Goal: Task Accomplishment & Management: Manage account settings

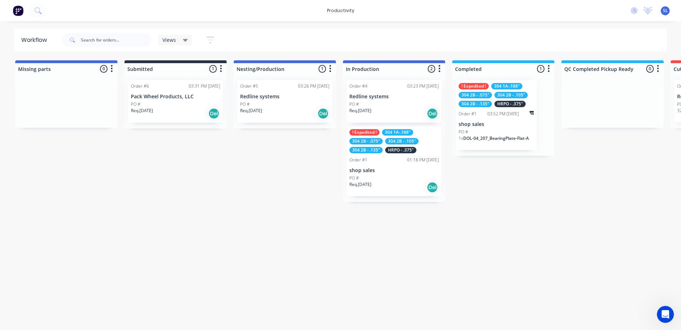
scroll to position [243, 0]
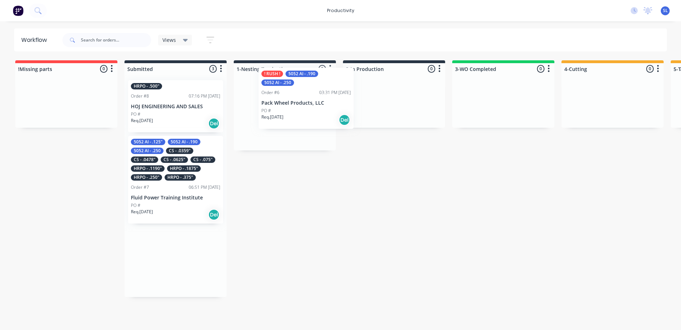
drag, startPoint x: 160, startPoint y: 128, endPoint x: 296, endPoint y: 119, distance: 136.2
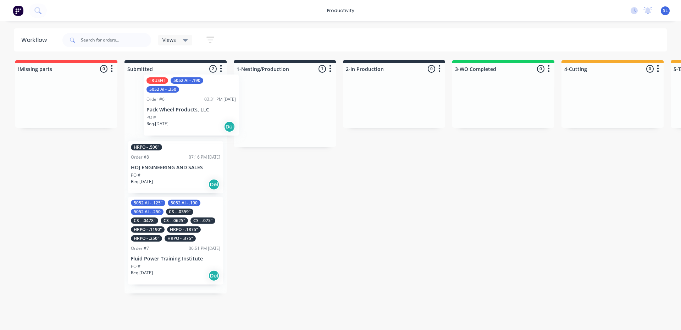
drag, startPoint x: 291, startPoint y: 119, endPoint x: 185, endPoint y: 111, distance: 105.7
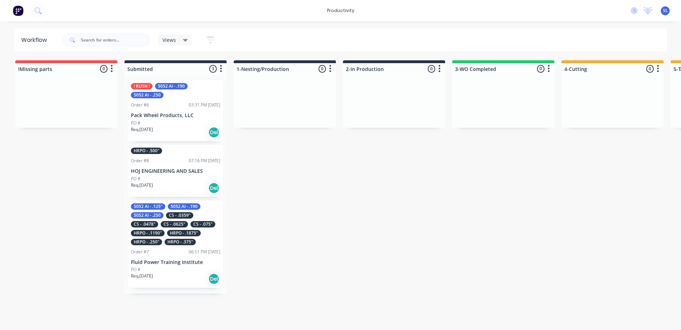
click at [189, 113] on p "Pack Wheel Products, LLC" at bounding box center [175, 115] width 89 height 6
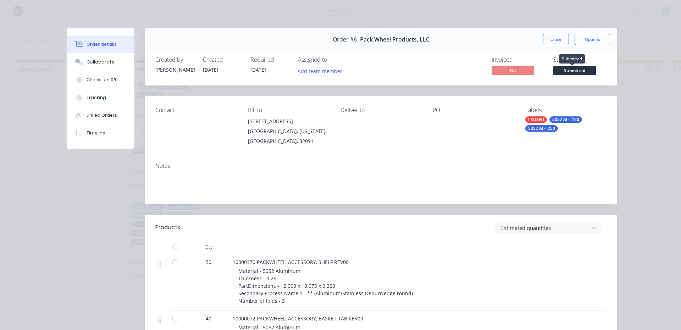
click at [571, 70] on span "Submitted" at bounding box center [575, 70] width 43 height 9
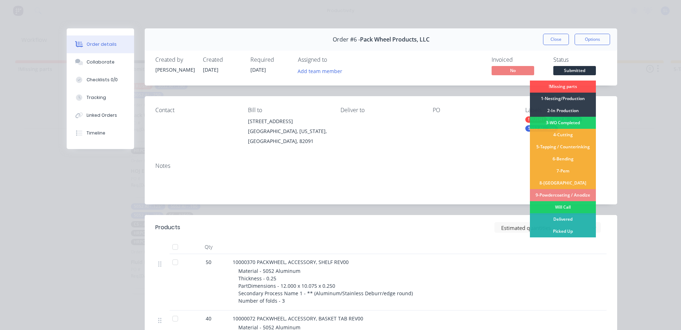
click at [424, 129] on div "Contact Bill to 414 Gannett Drive Rock Springs, Wyoming, United States, 82091 D…" at bounding box center [381, 126] width 473 height 61
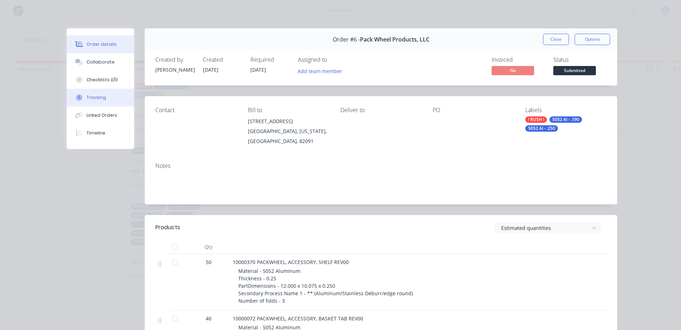
click at [79, 93] on button "Tracking" at bounding box center [100, 98] width 67 height 18
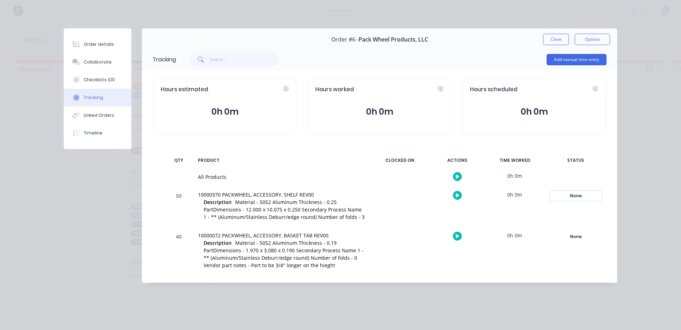
click at [573, 195] on div "None" at bounding box center [575, 195] width 51 height 9
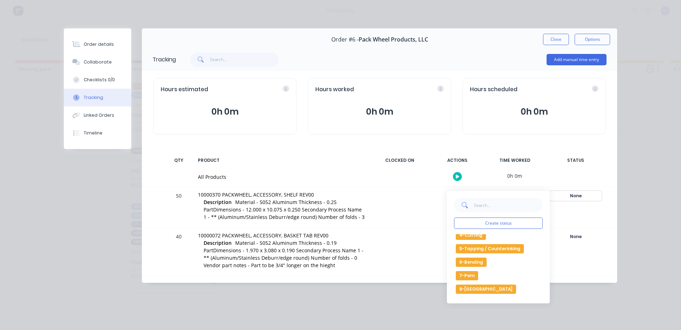
scroll to position [35, 0]
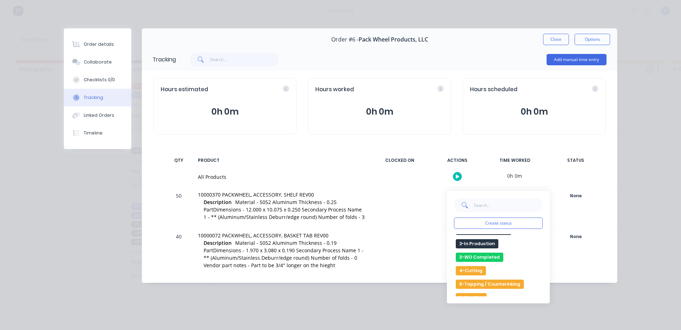
click at [476, 273] on button "4-Cutting" at bounding box center [471, 270] width 30 height 9
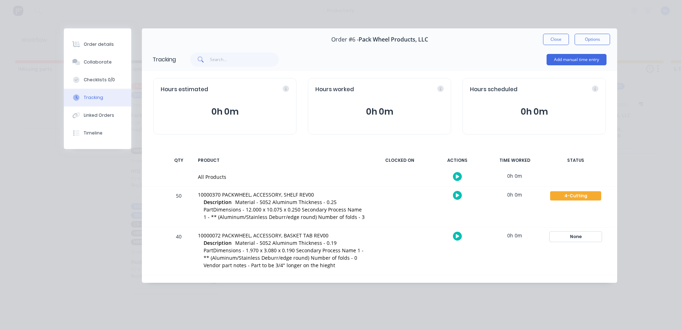
click at [579, 237] on div "None" at bounding box center [575, 236] width 51 height 9
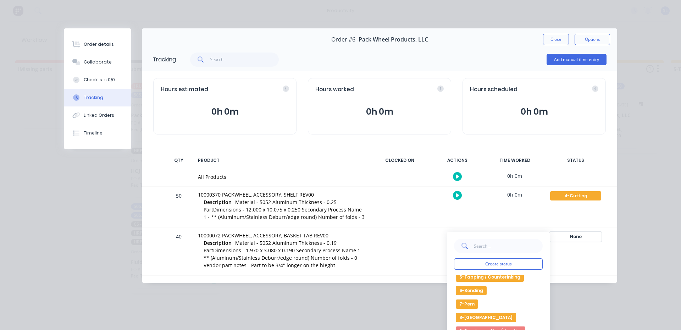
scroll to position [71, 0]
click at [472, 304] on button "6-Bending" at bounding box center [471, 302] width 31 height 9
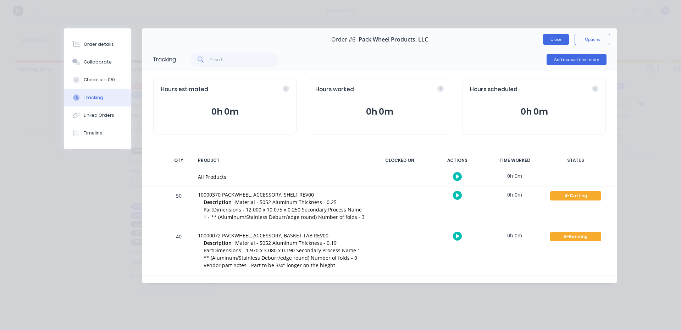
click at [559, 40] on button "Close" at bounding box center [556, 39] width 26 height 11
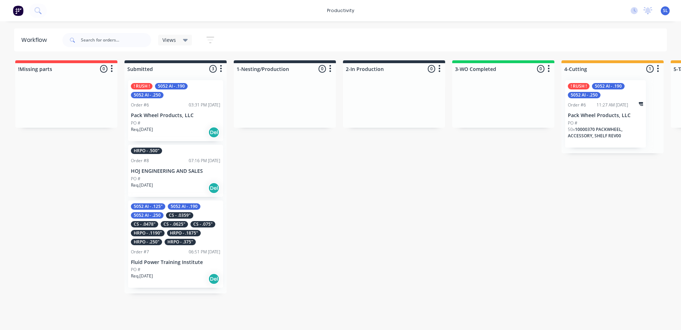
click at [295, 287] on html "productivity productivity Workflow Planner Delivery Scheduling Timesheets No ne…" at bounding box center [340, 143] width 681 height 287
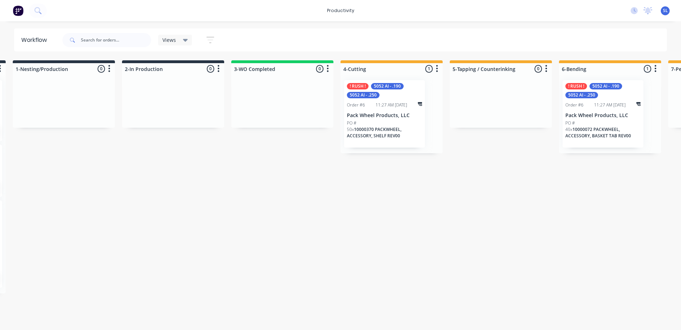
scroll to position [0, 223]
click at [601, 124] on div "PO #" at bounding box center [601, 123] width 75 height 6
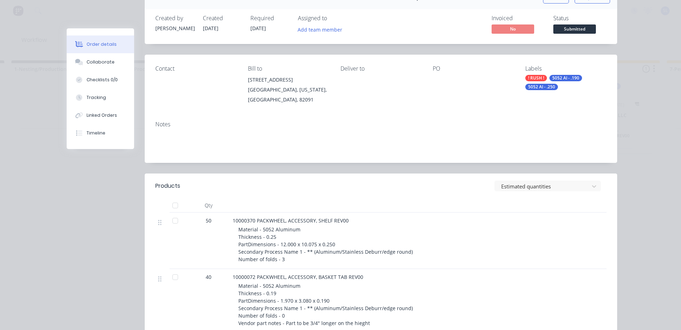
scroll to position [106, 0]
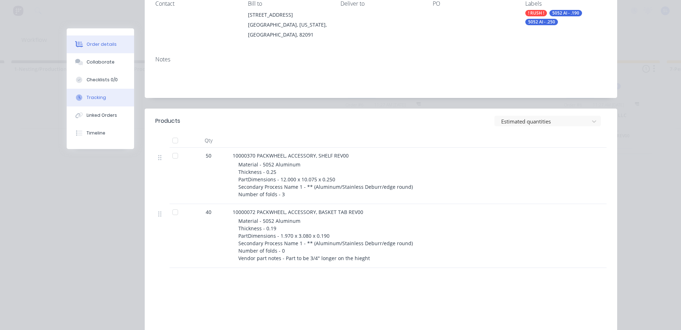
click at [87, 94] on button "Tracking" at bounding box center [100, 98] width 67 height 18
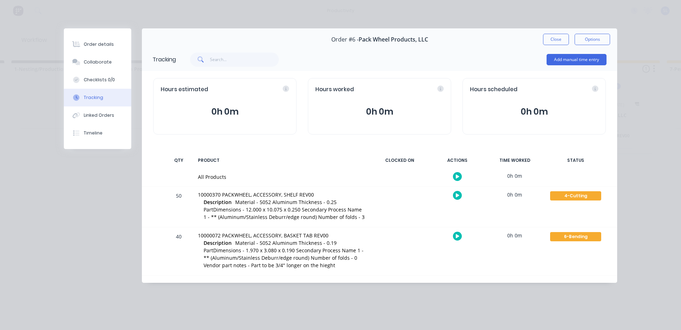
scroll to position [0, 0]
click at [97, 61] on div "Collaborate" at bounding box center [98, 62] width 28 height 6
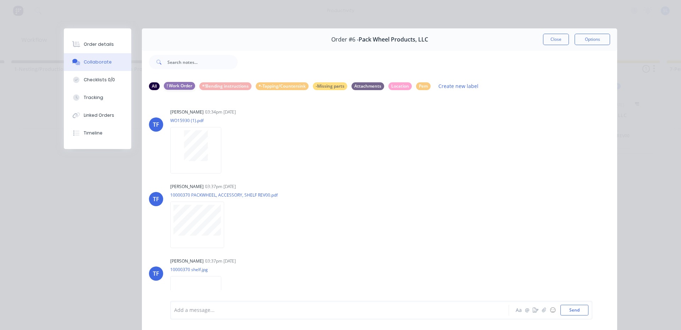
click at [184, 87] on div "! Work Order" at bounding box center [179, 86] width 31 height 8
click at [275, 87] on div "*-Tapping/Countersink" at bounding box center [282, 86] width 53 height 8
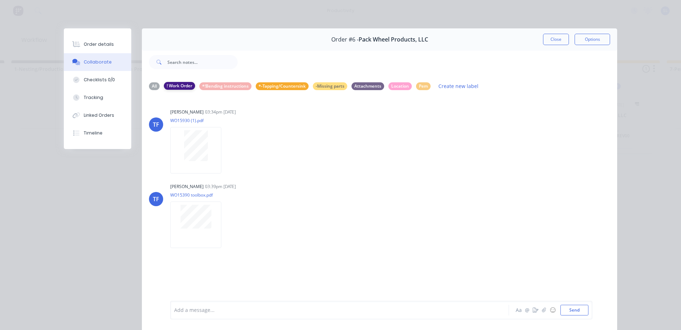
click at [177, 87] on div "! Work Order" at bounding box center [179, 86] width 31 height 8
click at [286, 89] on div "*-Tapping/Countersink" at bounding box center [282, 86] width 53 height 8
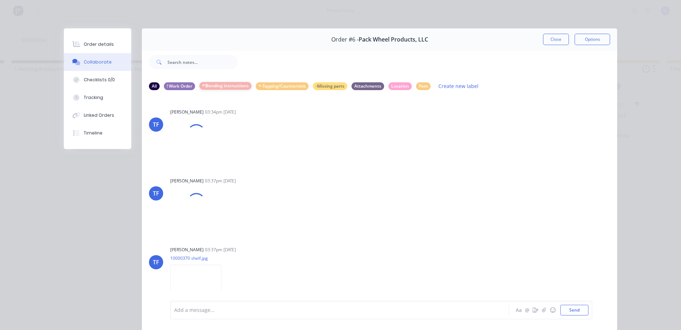
click at [224, 89] on div "*!Bending instructions" at bounding box center [225, 86] width 52 height 8
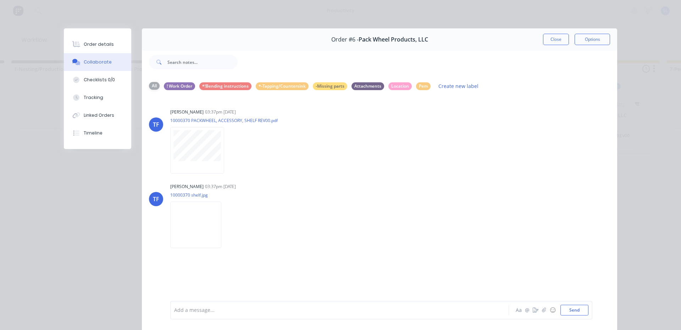
click at [154, 88] on div "All" at bounding box center [154, 86] width 11 height 8
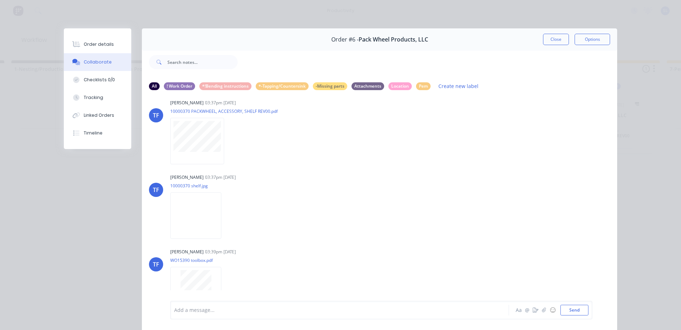
scroll to position [95, 0]
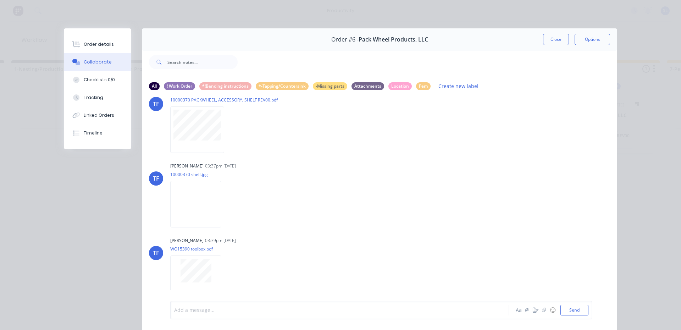
click at [409, 309] on div at bounding box center [330, 310] width 311 height 7
click at [527, 312] on button "@" at bounding box center [527, 310] width 9 height 9
click at [492, 312] on div "need qty 5 line2 Aa @ ☺ Send" at bounding box center [381, 310] width 414 height 11
click at [454, 314] on div "need qty 5 line2" at bounding box center [329, 310] width 311 height 11
click at [524, 312] on button "@" at bounding box center [527, 310] width 9 height 9
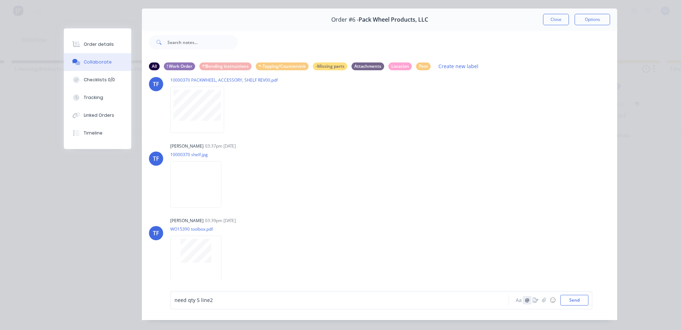
scroll to position [38, 0]
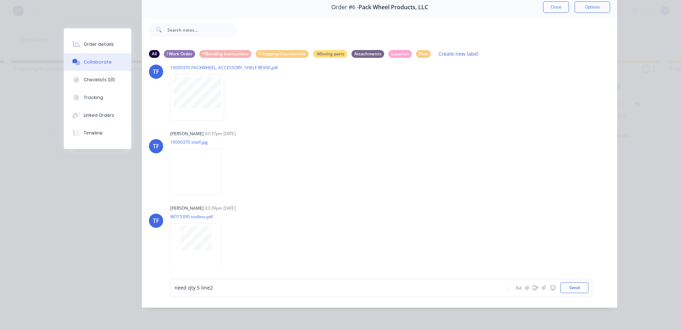
click at [401, 295] on div "need qty 5 line2 Aa @ ☺ Send" at bounding box center [381, 288] width 422 height 18
click at [391, 290] on div "need qty 5 line2" at bounding box center [330, 287] width 311 height 7
click at [274, 245] on div "Labels Download" at bounding box center [264, 246] width 80 height 10
drag, startPoint x: 227, startPoint y: 293, endPoint x: 140, endPoint y: 299, distance: 86.8
click at [142, 299] on div "need qty 5 line2 @ Aa @ ☺ Send" at bounding box center [380, 288] width 476 height 40
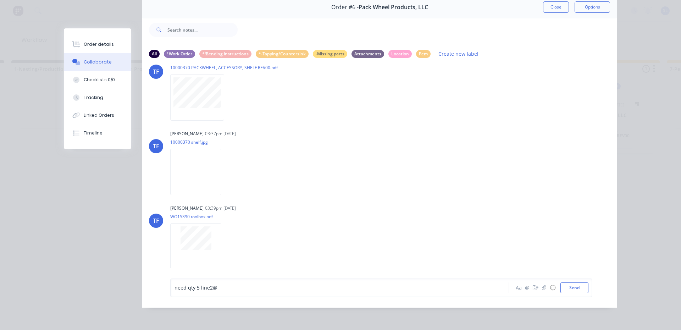
drag, startPoint x: 228, startPoint y: 289, endPoint x: 183, endPoint y: 288, distance: 45.4
click at [183, 288] on div "need qty 5 line2 @ Aa @ ☺ Send" at bounding box center [381, 288] width 422 height 18
drag, startPoint x: 241, startPoint y: 295, endPoint x: 231, endPoint y: 287, distance: 12.6
click at [179, 298] on div "need qty 5 line2 @ Aa @ ☺ Send" at bounding box center [380, 288] width 476 height 40
click at [232, 287] on div "need qty 5 line2 @" at bounding box center [330, 287] width 311 height 7
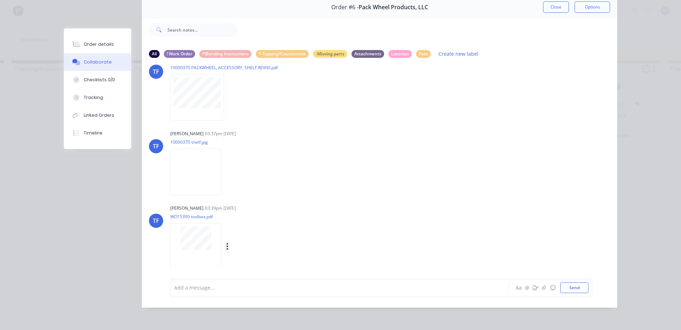
click at [226, 242] on icon "button" at bounding box center [227, 246] width 2 height 8
click at [251, 244] on button "Labels" at bounding box center [274, 248] width 80 height 16
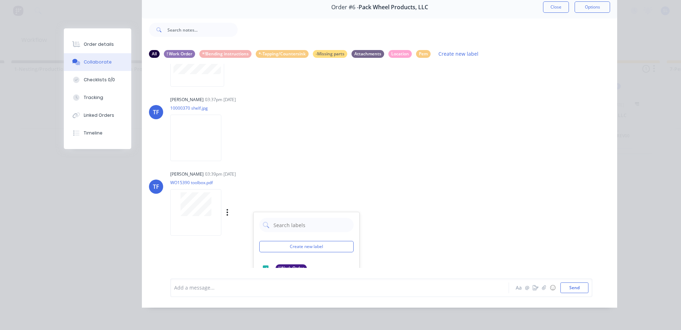
scroll to position [224, 0]
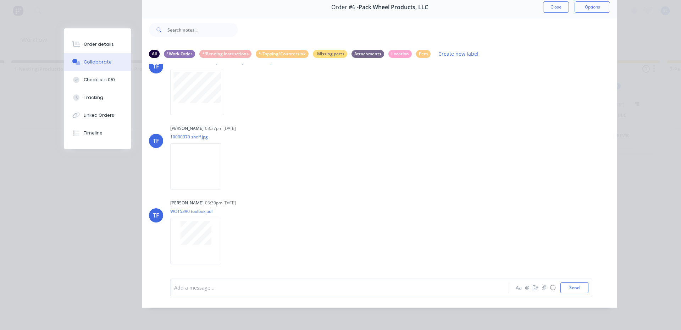
click at [390, 214] on div "TF Tate Farnsworth 03:34pm 06/10/25 WO15930 (1).pdf Labels Download TF Tate Far…" at bounding box center [380, 166] width 476 height 204
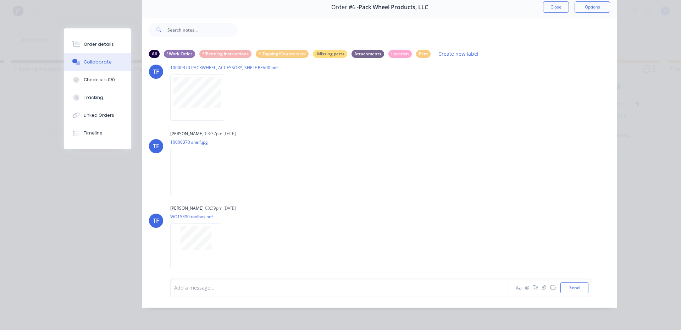
scroll to position [0, 0]
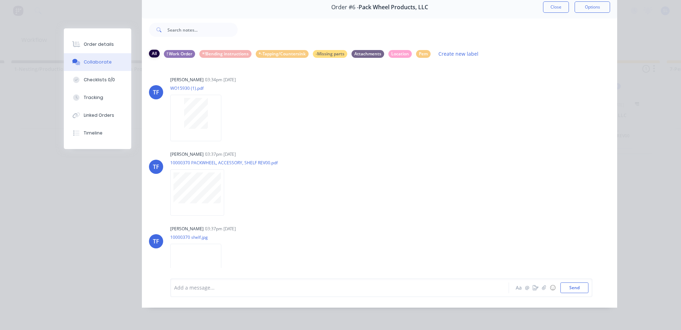
click at [149, 50] on div "All" at bounding box center [154, 54] width 11 height 8
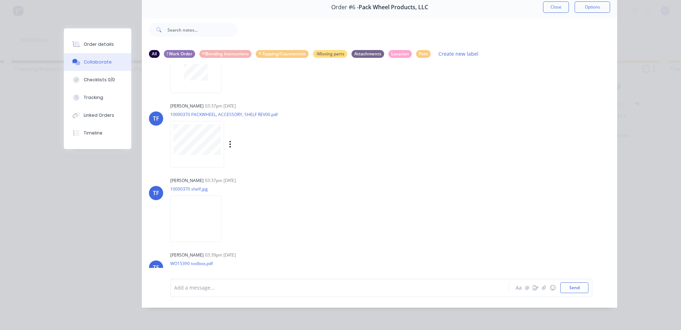
scroll to position [95, 0]
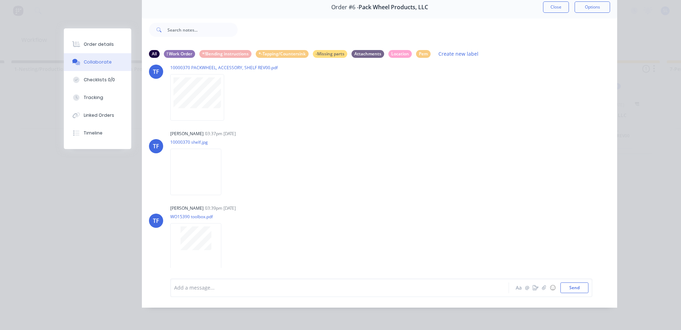
click at [558, 9] on div "Order #6 - Pack Wheel Products, LLC Close Options" at bounding box center [380, 7] width 476 height 22
click at [556, 7] on div "Order #6 - Pack Wheel Products, LLC Close Options" at bounding box center [380, 7] width 476 height 22
click at [240, 281] on div "Add a message... Aa @ ☺ Send" at bounding box center [381, 288] width 422 height 18
drag, startPoint x: 240, startPoint y: 285, endPoint x: 239, endPoint y: 288, distance: 3.7
click at [239, 288] on div at bounding box center [330, 287] width 311 height 7
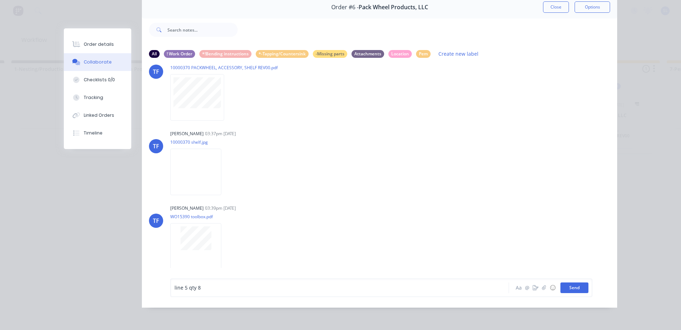
click at [568, 282] on button "Send" at bounding box center [575, 287] width 28 height 11
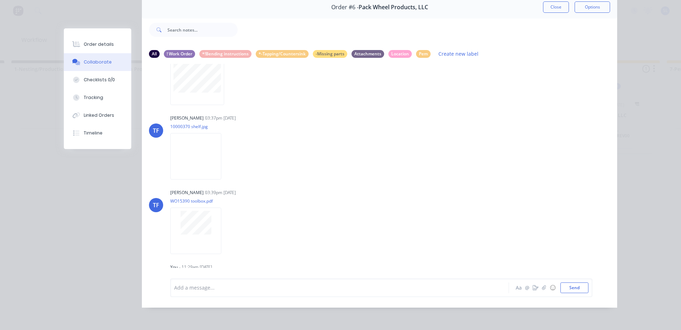
scroll to position [124, 0]
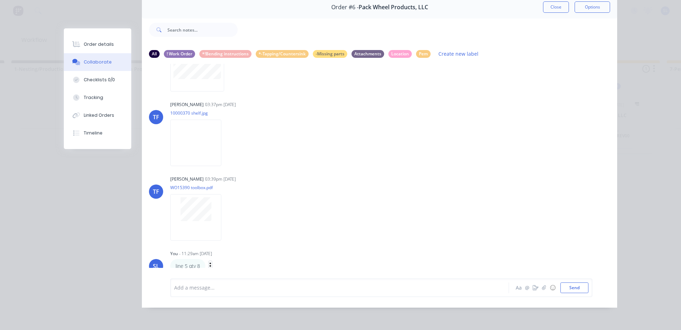
click at [210, 263] on icon "button" at bounding box center [210, 266] width 1 height 6
click at [224, 237] on button "Labels" at bounding box center [236, 242] width 45 height 12
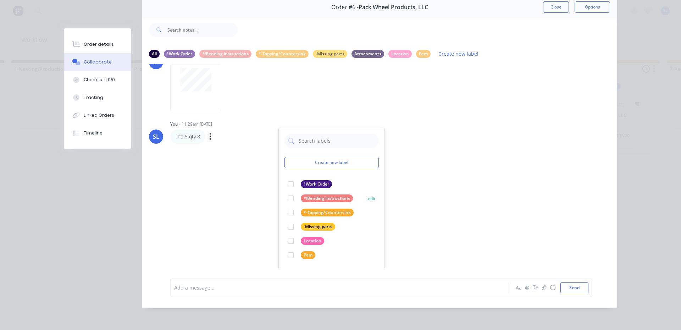
scroll to position [264, 0]
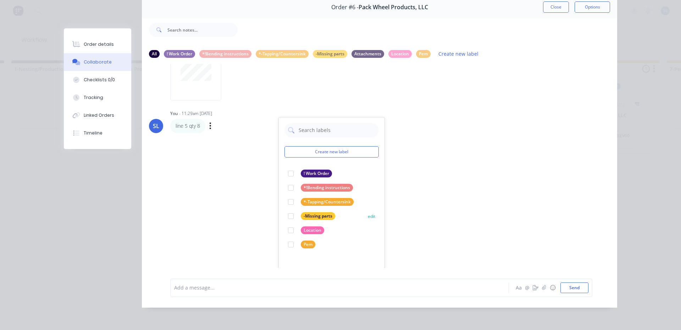
click at [290, 213] on div at bounding box center [291, 216] width 14 height 14
click at [429, 211] on div "TF Tate Farnsworth 03:34pm 06/10/25 WO15930 (1).pdf Labels Download TF Tate Far…" at bounding box center [380, 166] width 476 height 204
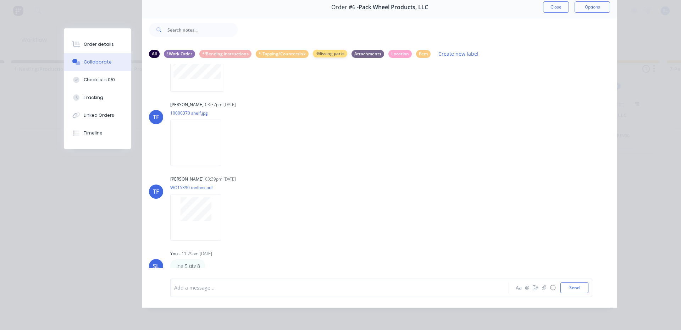
click at [330, 52] on div "All ! Work Order *!Bending instructions *-Tapping/Countersink -Missing parts At…" at bounding box center [379, 54] width 461 height 10
click at [321, 50] on div "-Missing parts" at bounding box center [330, 54] width 34 height 8
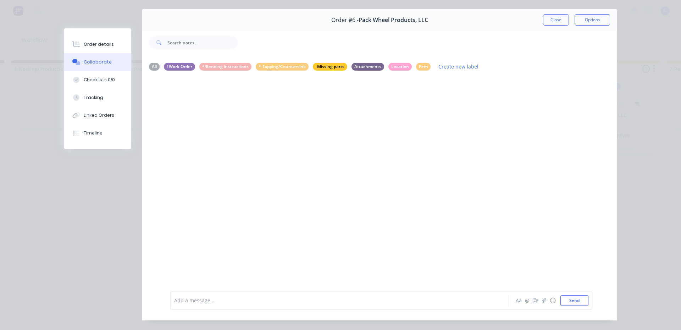
scroll to position [38, 0]
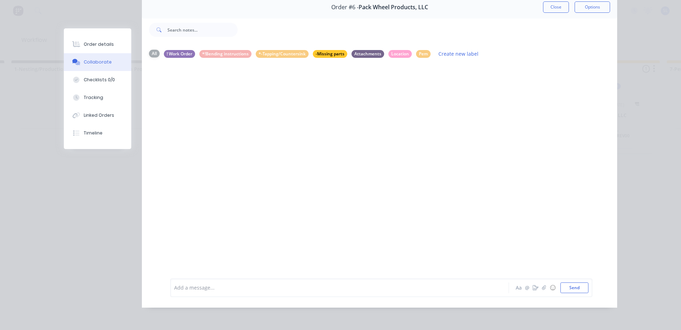
click at [150, 50] on div "All" at bounding box center [154, 54] width 11 height 8
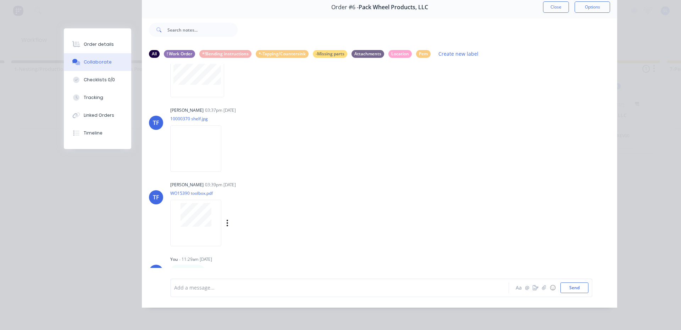
scroll to position [121, 0]
click at [209, 265] on icon "button" at bounding box center [210, 269] width 2 height 8
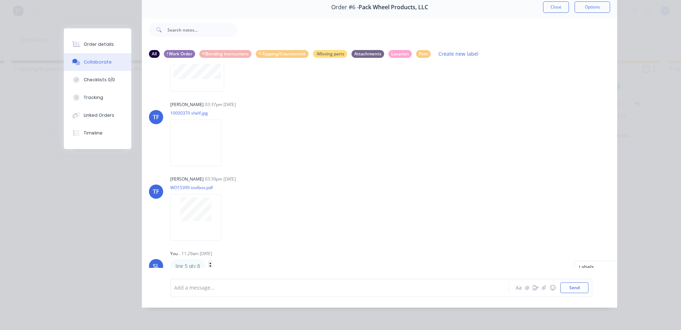
click at [209, 262] on icon "button" at bounding box center [210, 266] width 2 height 8
click at [206, 259] on div "line 5 qty 8 Labels Edit Delete" at bounding box center [281, 266] width 222 height 14
click at [209, 262] on icon "button" at bounding box center [210, 266] width 2 height 8
click at [228, 239] on button "Labels" at bounding box center [236, 242] width 45 height 12
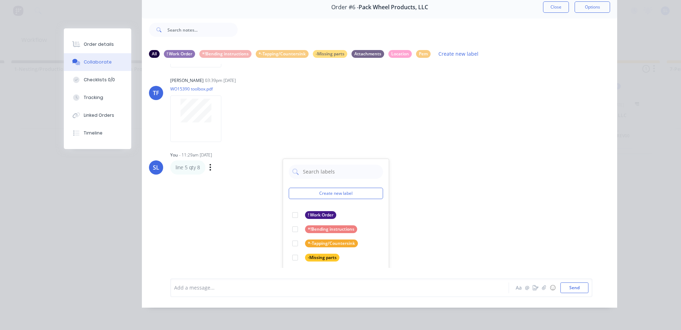
scroll to position [264, 0]
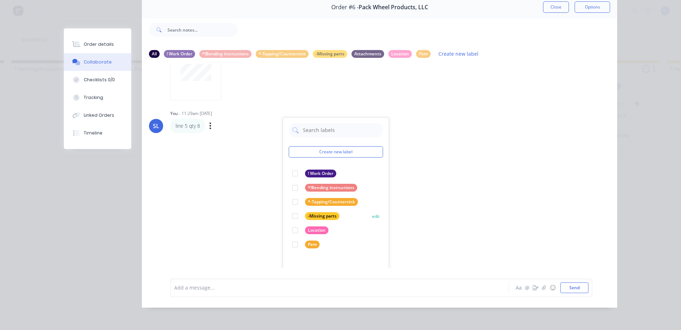
click at [292, 210] on div at bounding box center [295, 216] width 14 height 14
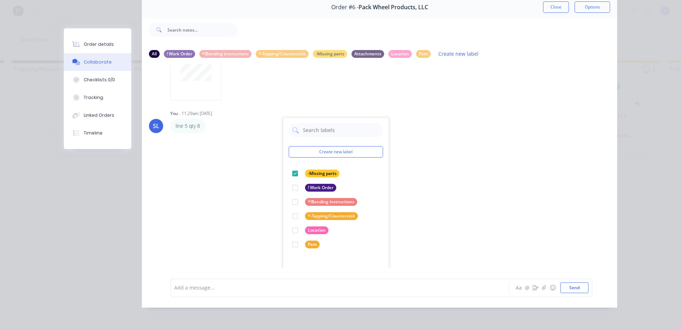
click at [426, 215] on div "TF Tate Farnsworth 03:34pm 06/10/25 WO15930 (1).pdf Labels Download TF Tate Far…" at bounding box center [380, 166] width 476 height 204
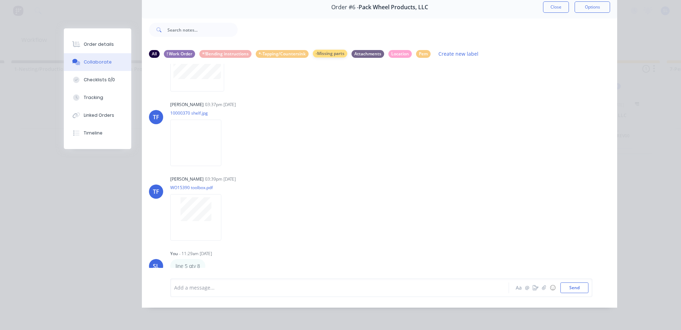
click at [320, 51] on div "-Missing parts" at bounding box center [330, 54] width 34 height 8
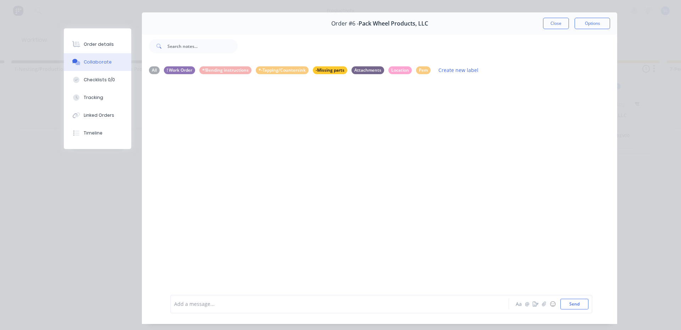
scroll to position [38, 0]
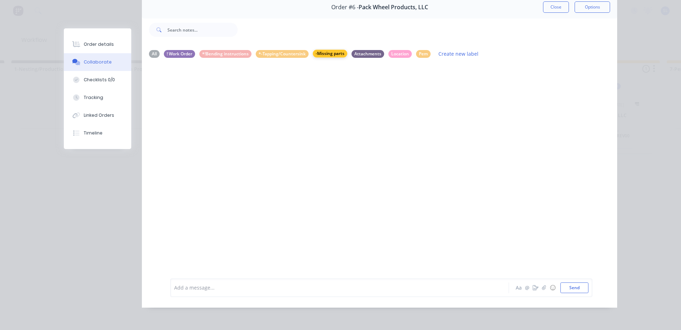
click at [332, 50] on div "-Missing parts" at bounding box center [330, 54] width 34 height 8
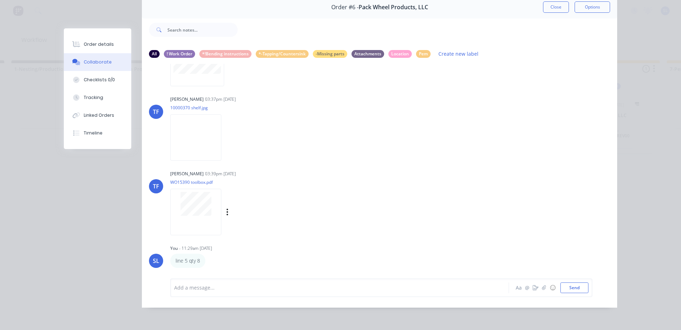
scroll to position [124, 0]
click at [209, 262] on icon "button" at bounding box center [210, 266] width 2 height 8
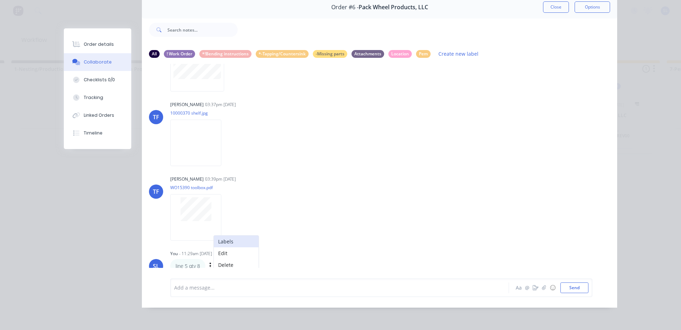
click at [229, 241] on button "Labels" at bounding box center [236, 242] width 45 height 12
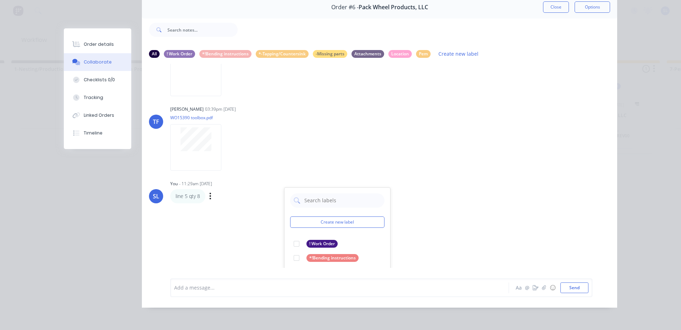
scroll to position [264, 0]
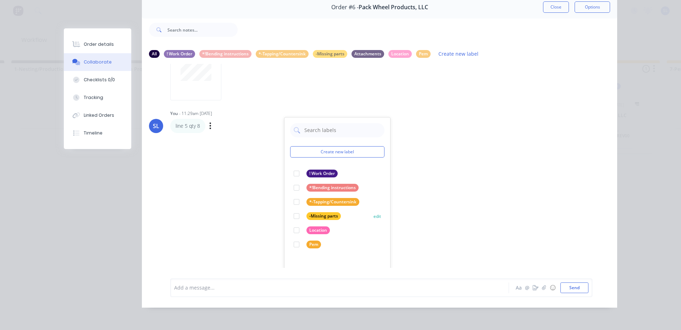
click at [293, 210] on div at bounding box center [297, 216] width 14 height 14
click at [416, 240] on div "TF Tate Farnsworth 03:34pm 06/10/25 WO15930 (1).pdf Labels Download TF Tate Far…" at bounding box center [380, 166] width 476 height 204
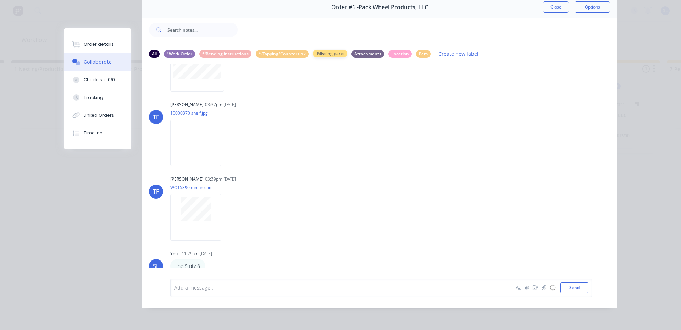
click at [328, 51] on div "-Missing parts" at bounding box center [330, 54] width 34 height 8
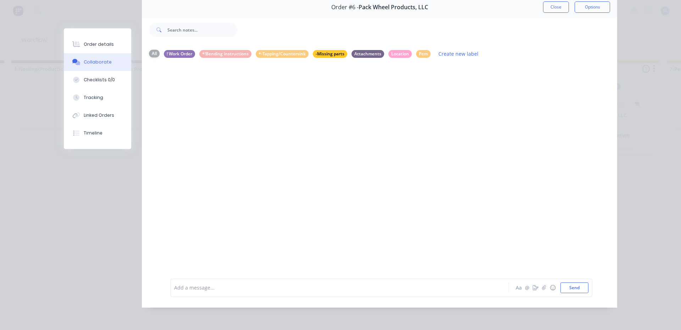
click at [151, 50] on div "All" at bounding box center [154, 54] width 11 height 8
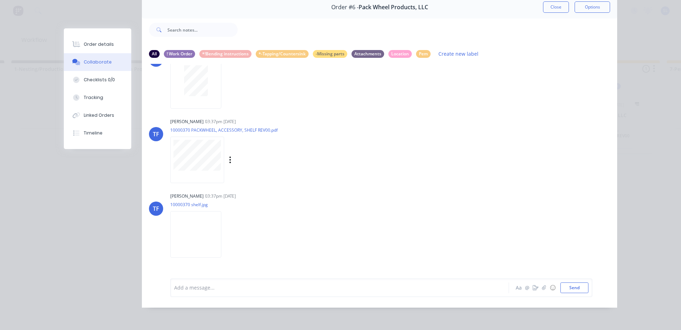
scroll to position [124, 0]
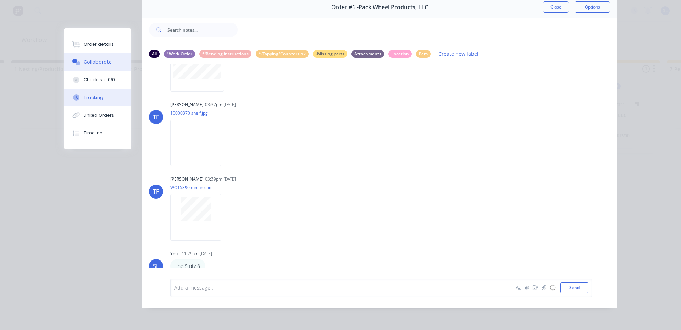
click at [76, 98] on icon at bounding box center [76, 97] width 6 height 6
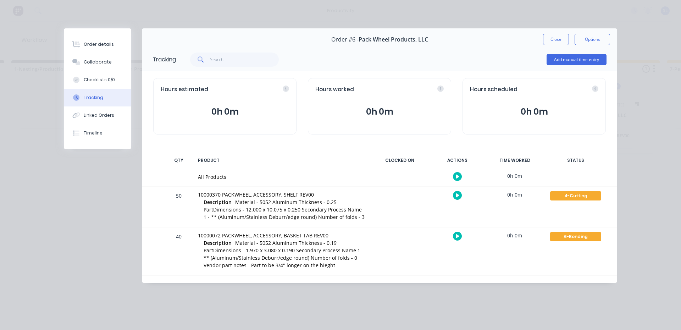
scroll to position [0, 0]
drag, startPoint x: 578, startPoint y: 196, endPoint x: 583, endPoint y: 193, distance: 4.8
click at [579, 196] on div "4-Cutting" at bounding box center [575, 195] width 51 height 9
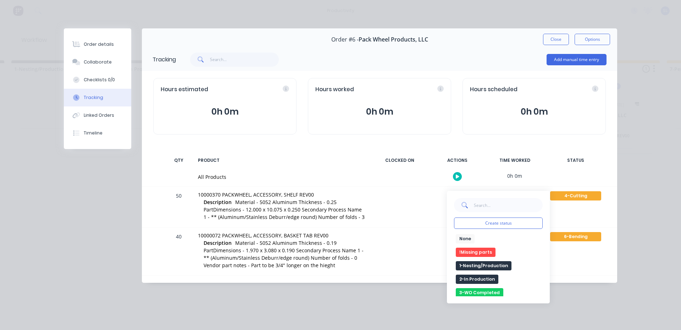
click at [474, 252] on button "!Missing parts" at bounding box center [476, 252] width 40 height 9
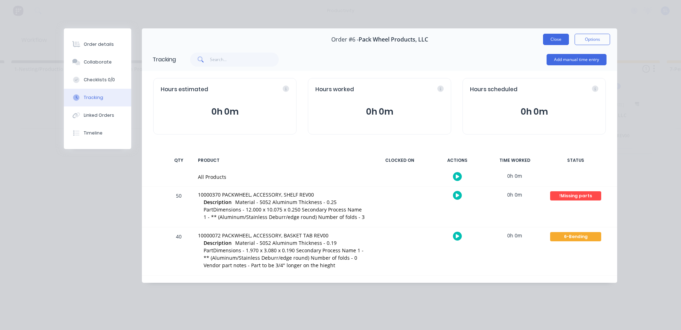
click at [564, 44] on button "Close" at bounding box center [556, 39] width 26 height 11
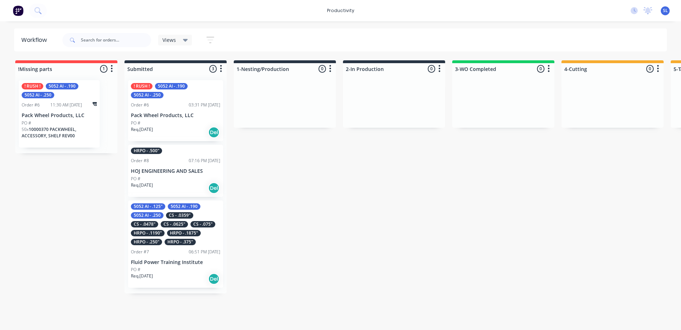
click at [50, 136] on span "10000370 PACKWHEEL, ACCESSORY, SHELF REV00" at bounding box center [49, 132] width 55 height 12
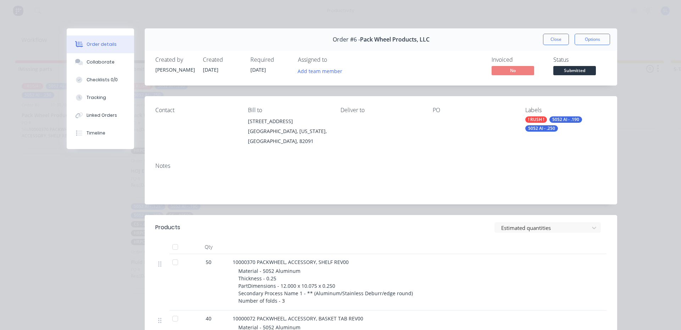
scroll to position [35, 0]
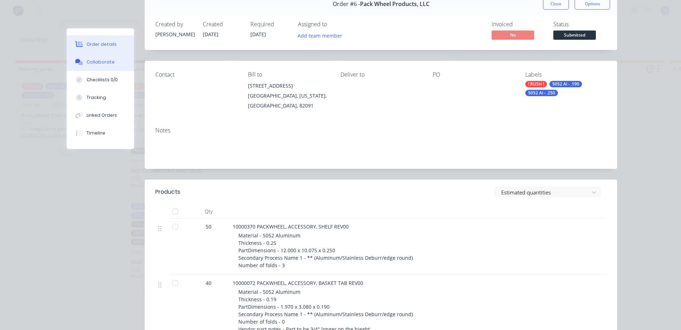
click at [96, 64] on div "Collaborate" at bounding box center [101, 62] width 28 height 6
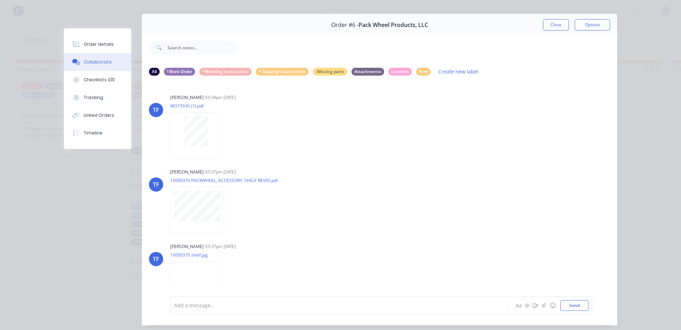
scroll to position [2, 0]
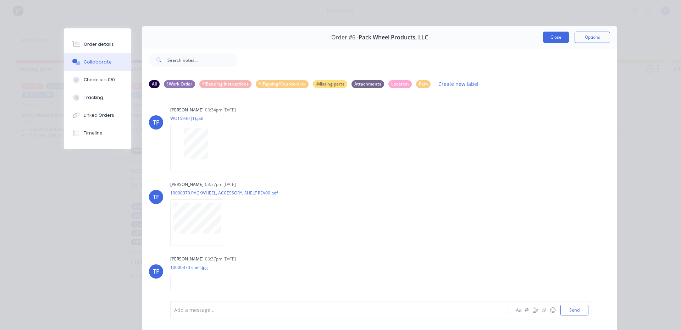
click at [548, 39] on button "Close" at bounding box center [556, 37] width 26 height 11
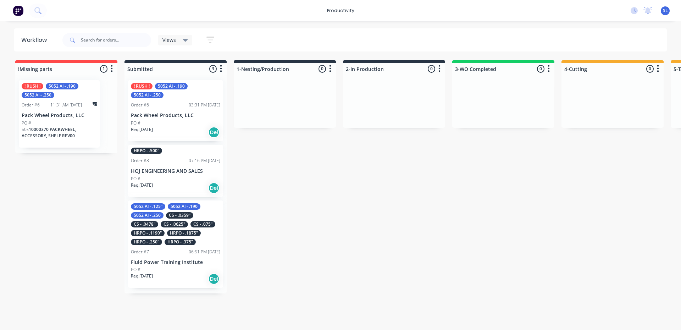
click at [153, 128] on p "Req. 06/10/25" at bounding box center [142, 129] width 22 height 6
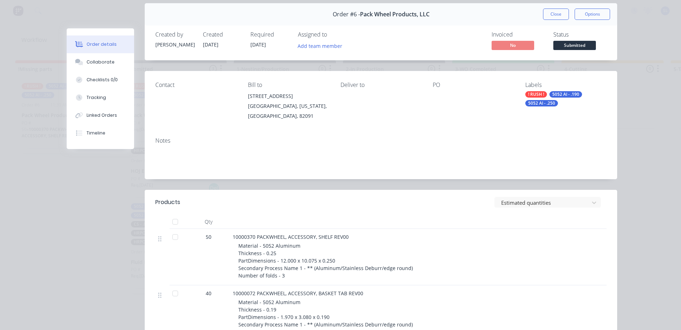
scroll to position [106, 0]
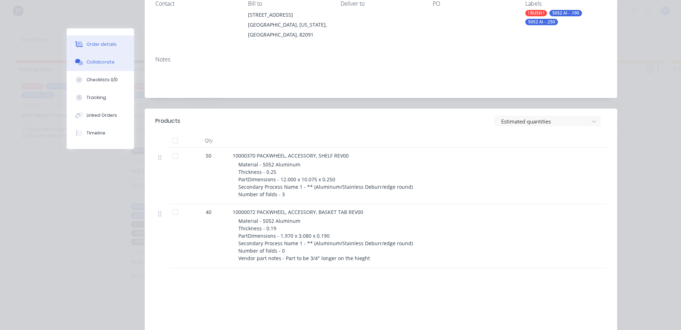
click at [96, 61] on div "Collaborate" at bounding box center [101, 62] width 28 height 6
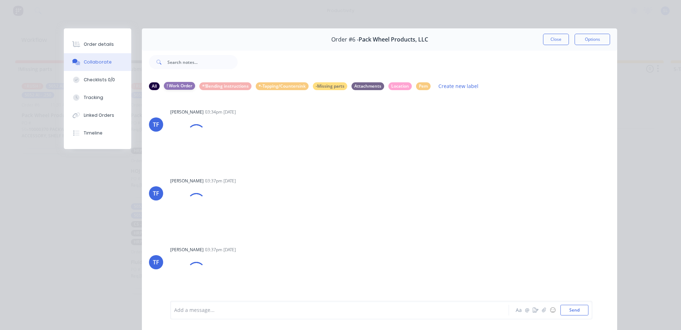
click at [186, 87] on div "! Work Order" at bounding box center [179, 86] width 31 height 8
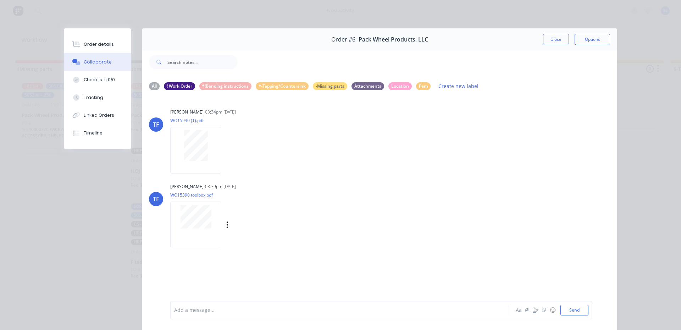
click at [213, 209] on div at bounding box center [196, 217] width 45 height 24
click at [86, 43] on div "Order details" at bounding box center [99, 44] width 30 height 6
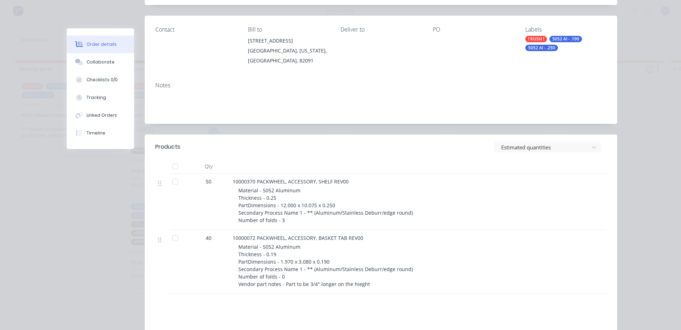
scroll to position [142, 0]
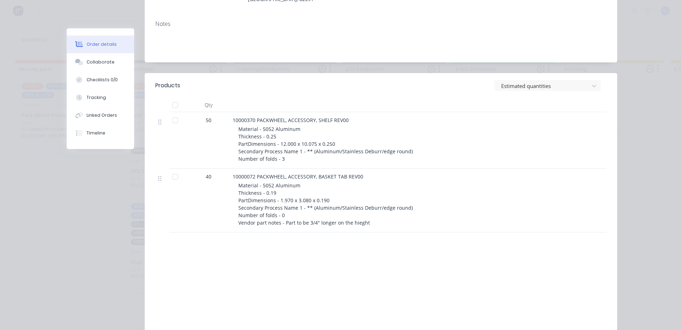
click at [172, 120] on div at bounding box center [175, 120] width 14 height 14
click at [92, 93] on button "Tracking" at bounding box center [100, 98] width 67 height 18
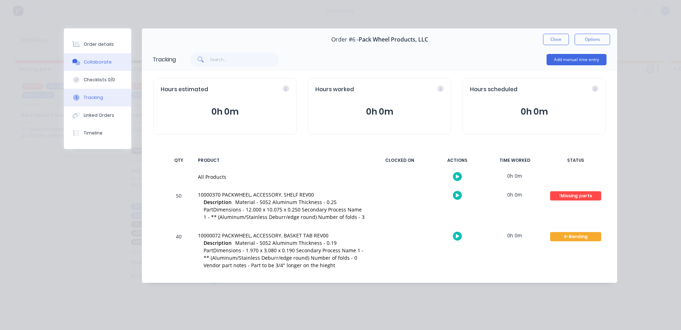
click at [93, 65] on div "Collaborate" at bounding box center [98, 62] width 28 height 6
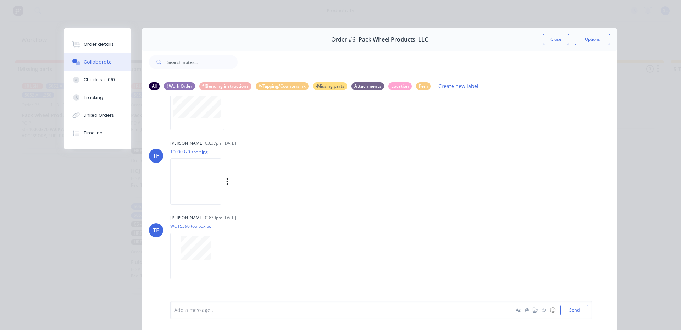
scroll to position [124, 0]
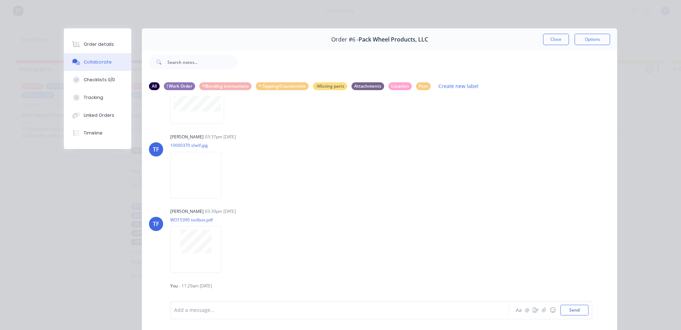
click at [64, 200] on div "Order #6 - Pack Wheel Products, LLC Close Options All ! Work Order *!Bending in…" at bounding box center [341, 184] width 554 height 312
click at [550, 40] on button "Close" at bounding box center [556, 39] width 26 height 11
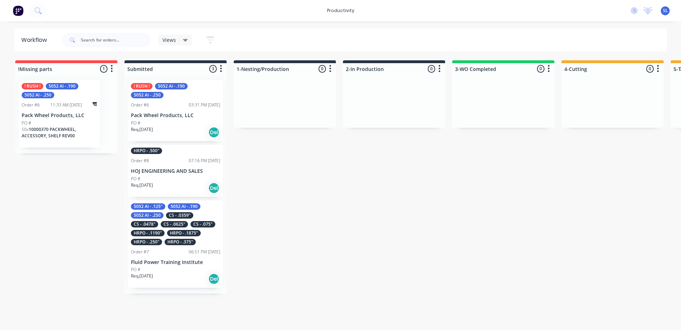
click at [46, 98] on div "5052 Al - .250" at bounding box center [38, 95] width 33 height 6
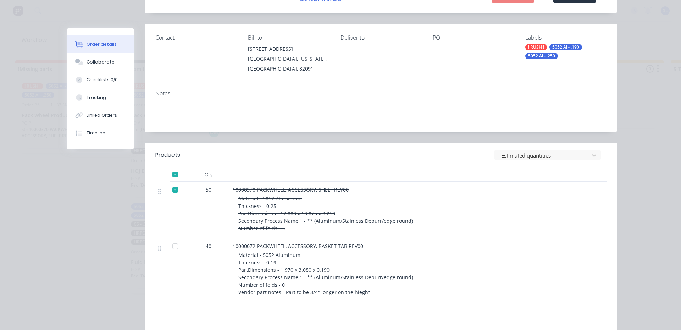
scroll to position [106, 0]
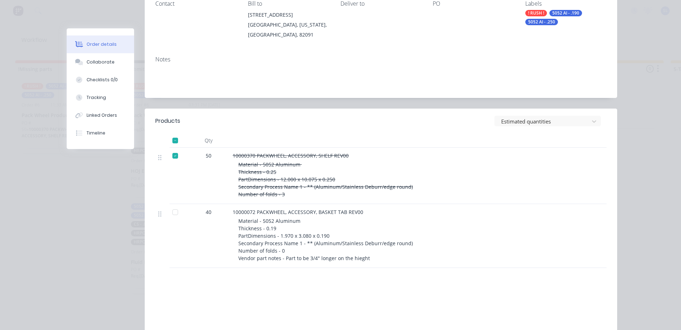
click at [174, 158] on div at bounding box center [175, 156] width 14 height 14
click at [95, 65] on div "Collaborate" at bounding box center [101, 62] width 28 height 6
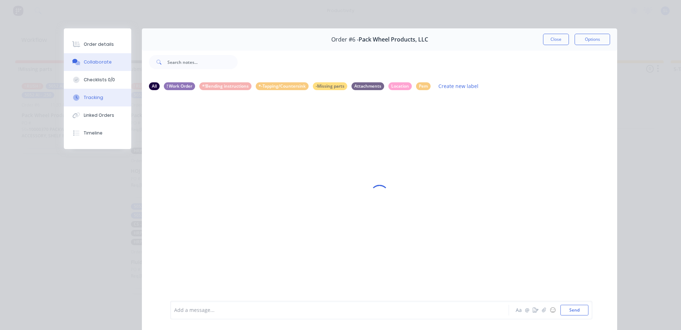
click at [100, 91] on button "Tracking" at bounding box center [97, 98] width 67 height 18
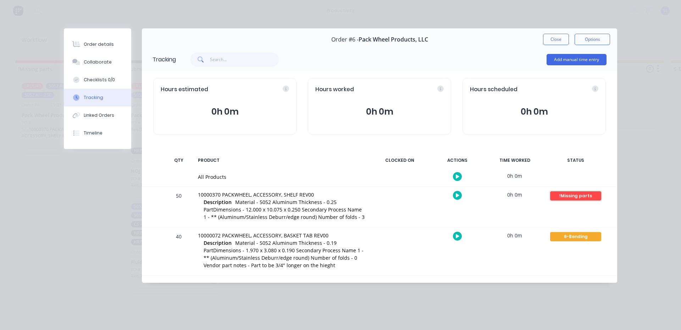
click at [566, 200] on div "!Missing parts" at bounding box center [575, 195] width 51 height 9
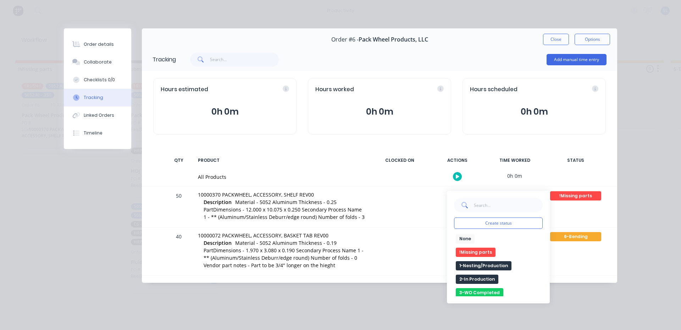
click at [464, 238] on button "None" at bounding box center [465, 238] width 19 height 9
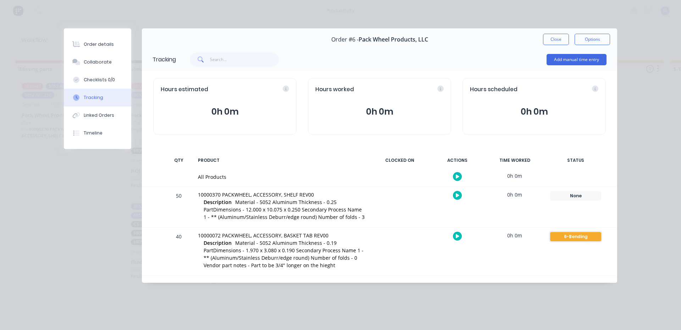
click at [579, 239] on div "6-Bending" at bounding box center [575, 236] width 51 height 9
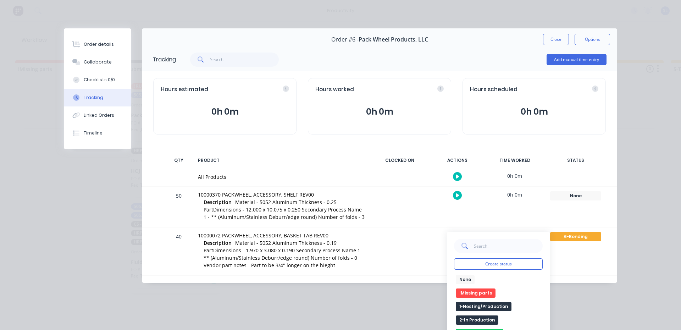
click at [458, 282] on button "None" at bounding box center [465, 279] width 19 height 9
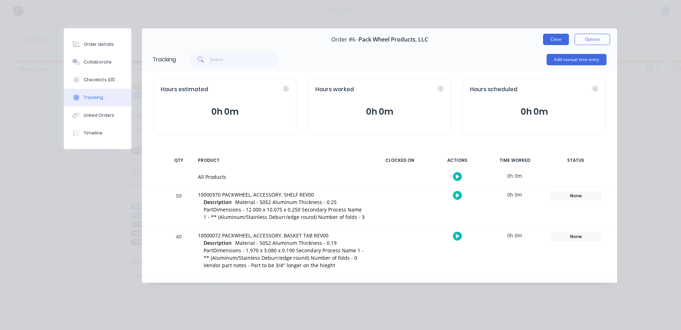
click at [549, 36] on button "Close" at bounding box center [556, 39] width 26 height 11
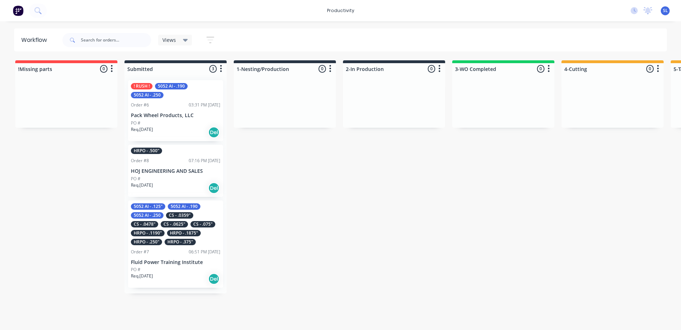
click at [185, 110] on div "! RUSH ! 5052 Al - .190 5052 Al - .250 Order #6 03:31 PM 06/10/25 Pack Wheel Pr…" at bounding box center [175, 110] width 95 height 61
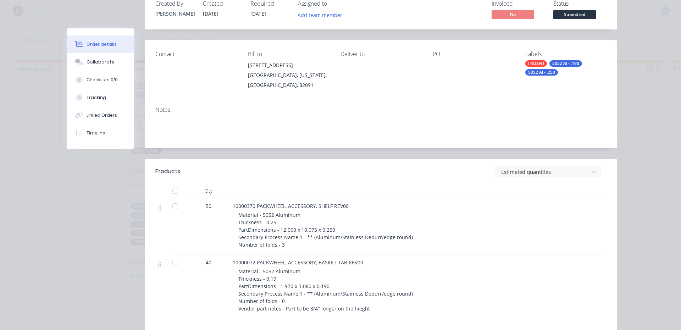
scroll to position [142, 0]
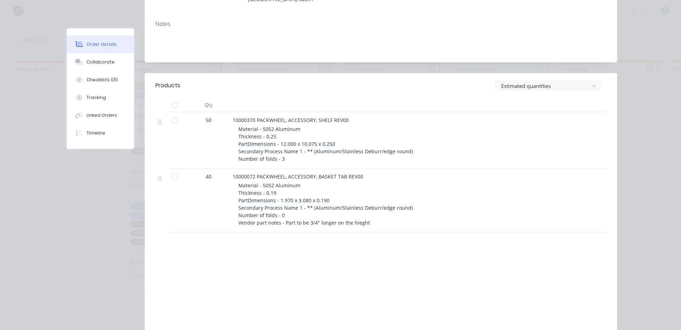
click at [176, 117] on div at bounding box center [175, 120] width 14 height 14
click at [173, 121] on div at bounding box center [175, 120] width 14 height 14
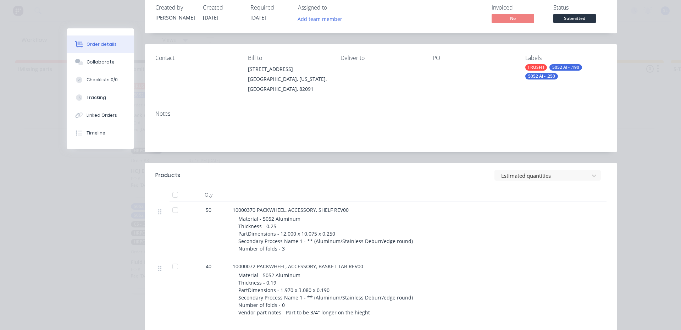
scroll to position [0, 0]
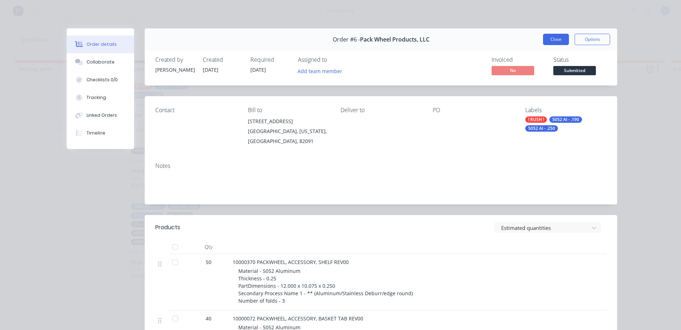
click at [549, 42] on button "Close" at bounding box center [556, 39] width 26 height 11
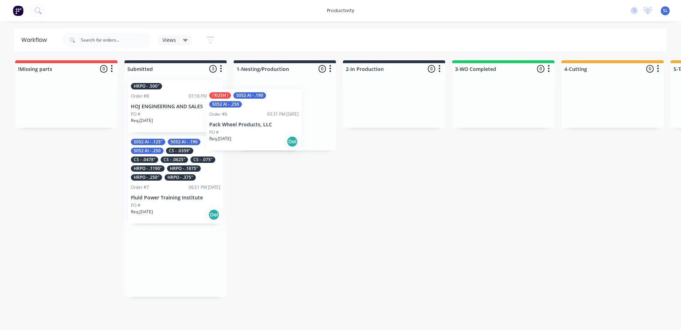
drag, startPoint x: 174, startPoint y: 103, endPoint x: 256, endPoint y: 113, distance: 81.8
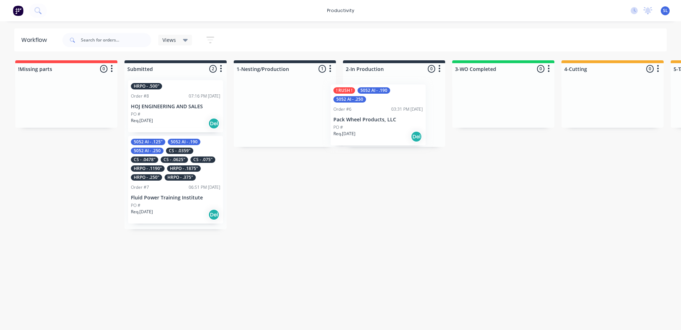
drag, startPoint x: 277, startPoint y: 120, endPoint x: 379, endPoint y: 129, distance: 102.6
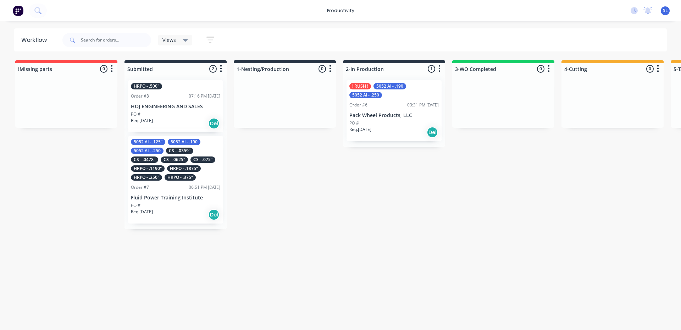
click at [379, 129] on div "Req. 06/10/25 Del" at bounding box center [394, 132] width 89 height 12
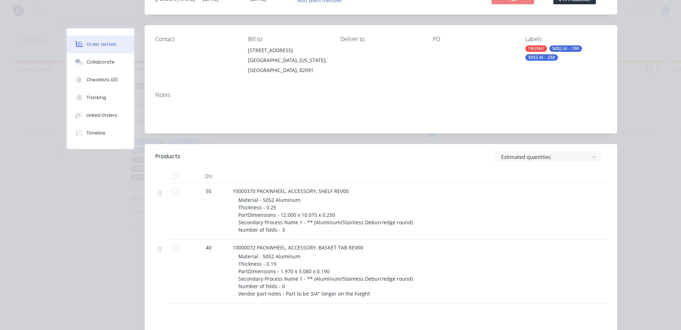
scroll to position [177, 0]
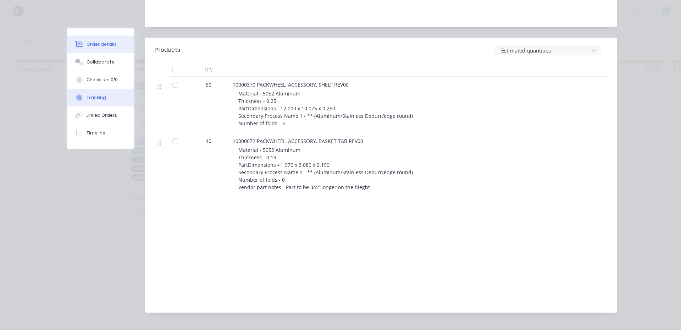
click at [103, 104] on button "Tracking" at bounding box center [100, 98] width 67 height 18
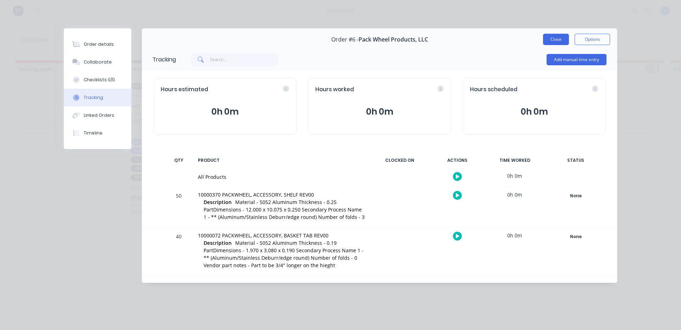
click at [550, 37] on button "Close" at bounding box center [556, 39] width 26 height 11
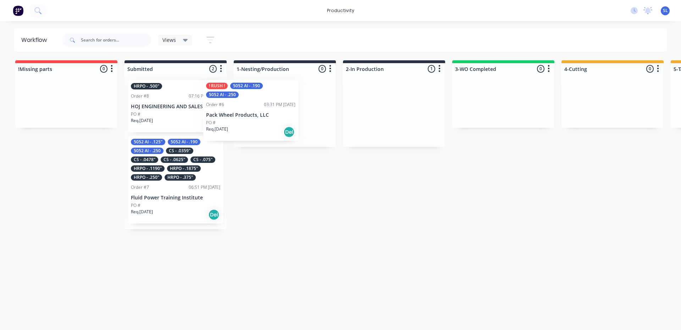
drag, startPoint x: 384, startPoint y: 122, endPoint x: 171, endPoint y: 122, distance: 212.9
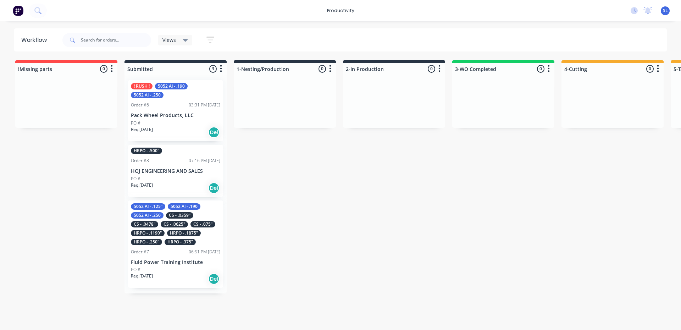
click at [204, 46] on button "button" at bounding box center [210, 40] width 23 height 14
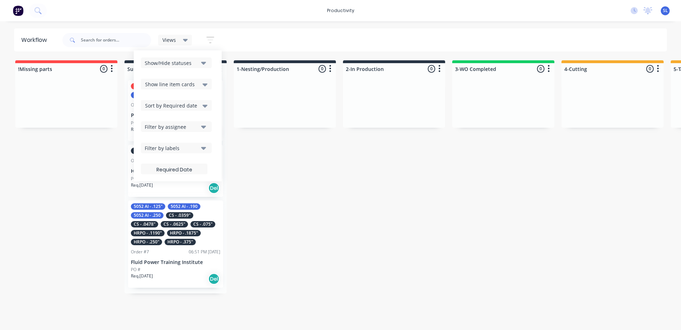
click at [183, 153] on button "Filter by labels" at bounding box center [176, 148] width 71 height 11
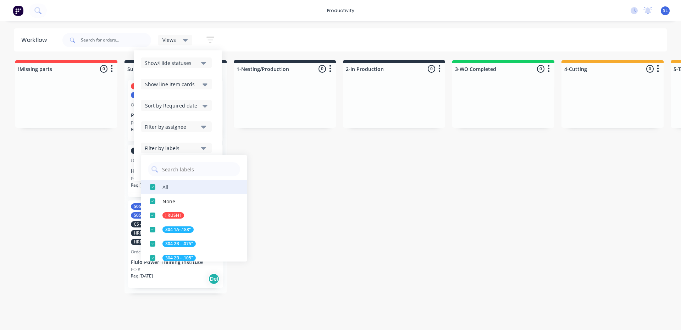
click at [152, 188] on div "button" at bounding box center [152, 187] width 14 height 14
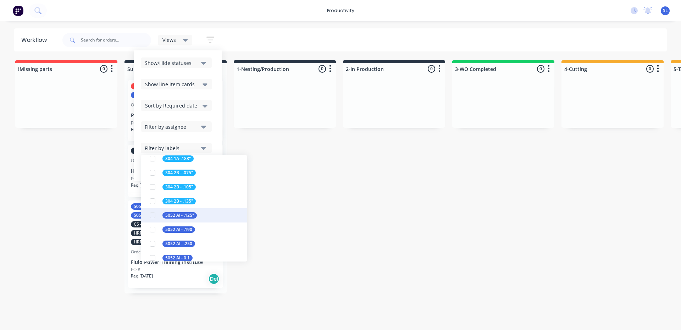
click at [155, 217] on div "button" at bounding box center [152, 215] width 14 height 14
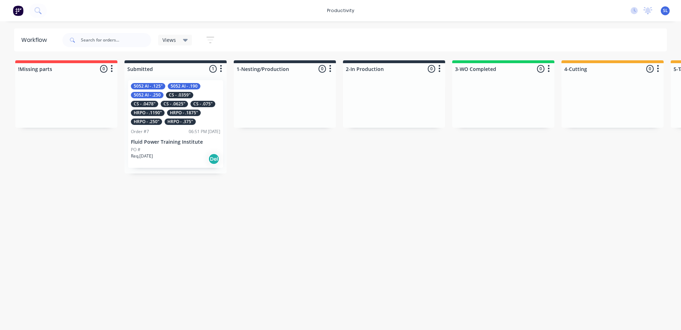
click at [208, 40] on icon "button" at bounding box center [211, 39] width 8 height 9
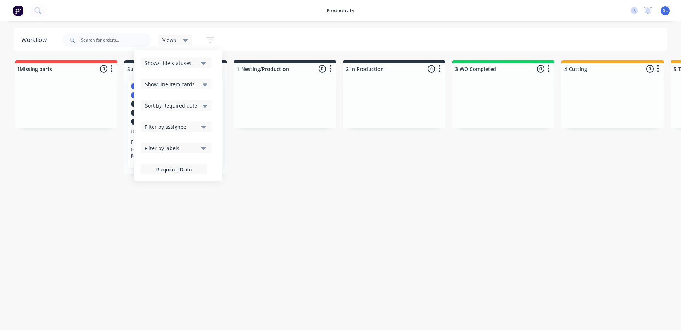
click at [196, 151] on div "Filter by labels" at bounding box center [172, 147] width 54 height 7
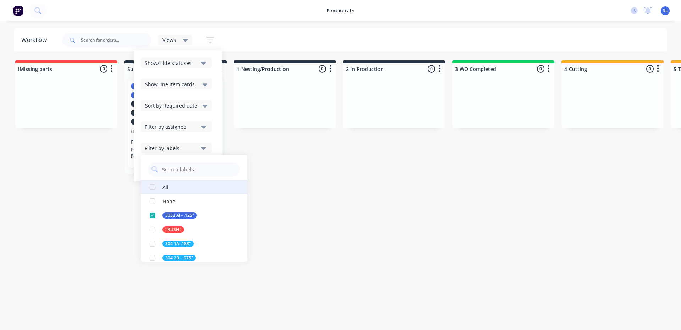
click at [152, 189] on div "button" at bounding box center [152, 187] width 14 height 14
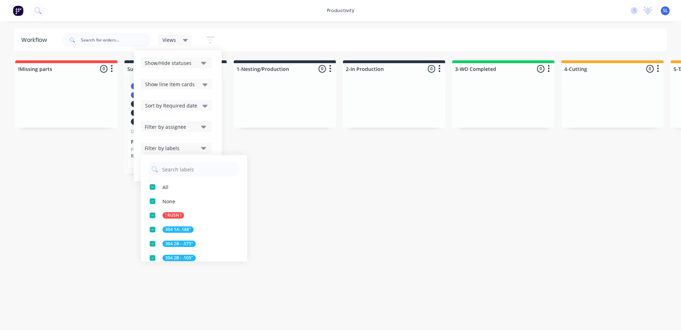
click at [285, 200] on div "Workflow Views Save new view None (Default) edit Show/Hide statuses Show line i…" at bounding box center [340, 171] width 681 height 287
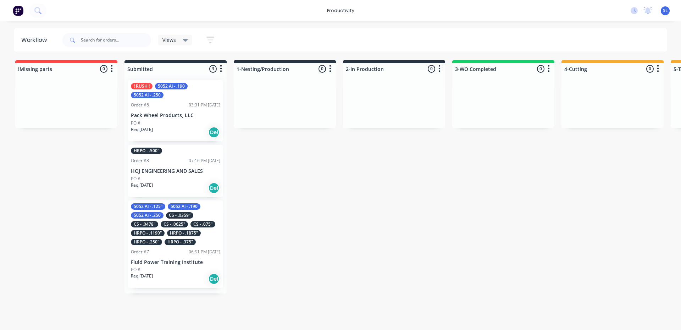
click at [213, 36] on icon "button" at bounding box center [211, 39] width 8 height 9
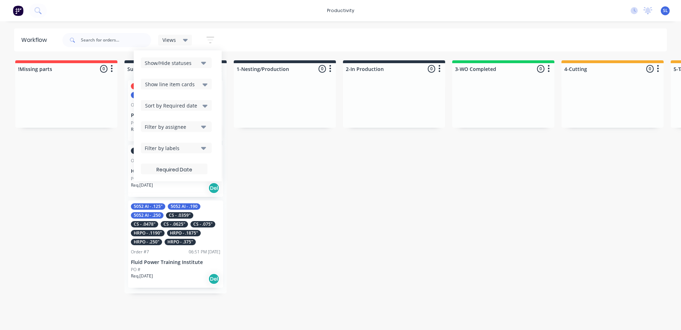
click at [203, 146] on icon "button" at bounding box center [203, 148] width 5 height 8
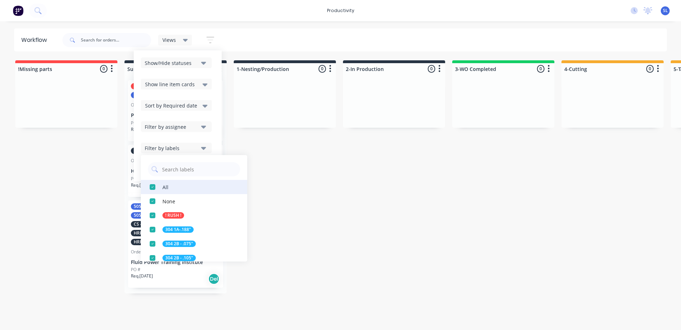
click at [150, 188] on div "button" at bounding box center [152, 187] width 14 height 14
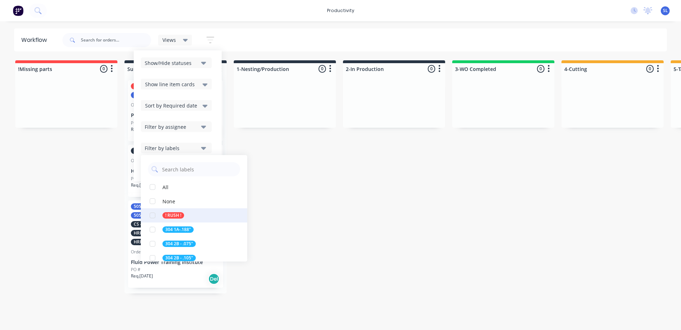
click at [151, 213] on div "button" at bounding box center [152, 215] width 14 height 14
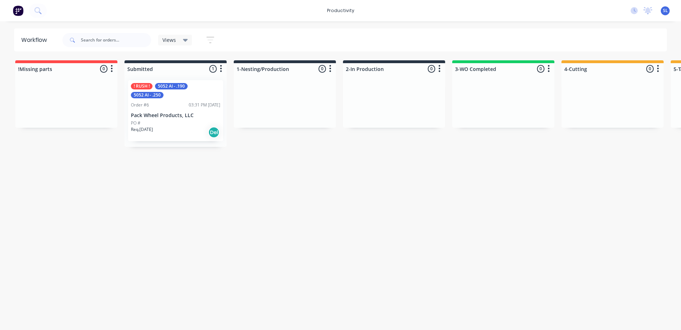
click at [208, 39] on icon "button" at bounding box center [211, 39] width 8 height 9
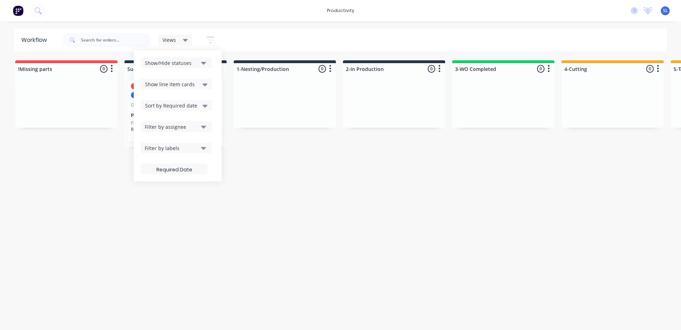
click at [177, 145] on div "Filter by labels" at bounding box center [172, 147] width 54 height 7
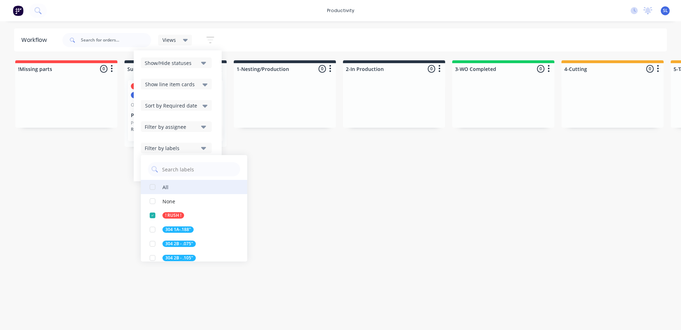
click at [157, 190] on div "button" at bounding box center [152, 187] width 14 height 14
click at [306, 204] on div "Workflow Views Save new view None (Default) edit Show/Hide statuses Show line i…" at bounding box center [340, 171] width 681 height 287
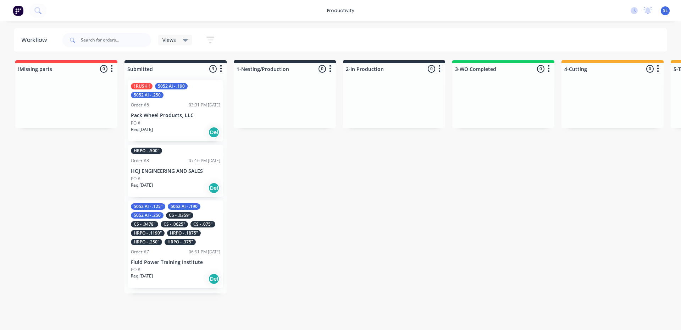
click at [177, 116] on p "Pack Wheel Products, LLC" at bounding box center [175, 115] width 89 height 6
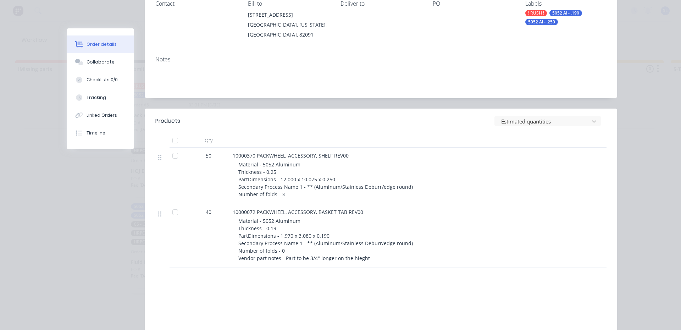
scroll to position [142, 0]
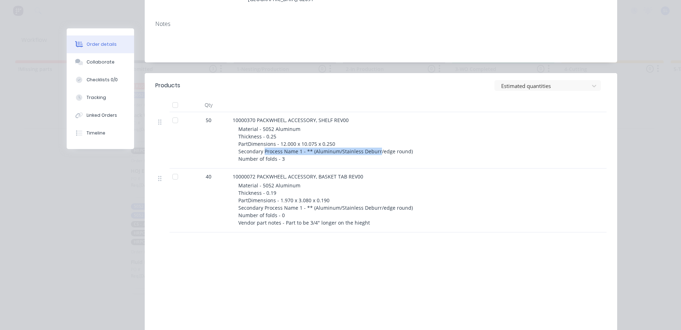
drag, startPoint x: 335, startPoint y: 156, endPoint x: 263, endPoint y: 151, distance: 72.9
click at [263, 151] on span "Material - 5052 Aluminum Thickness - 0.25 PartDimensions - 12.000 x 10.075 x 0.…" at bounding box center [325, 144] width 175 height 37
click at [328, 160] on div "Material - 5052 Aluminum Thickness - 0.25 PartDimensions - 12.000 x 10.075 x 0.…" at bounding box center [374, 143] width 273 height 37
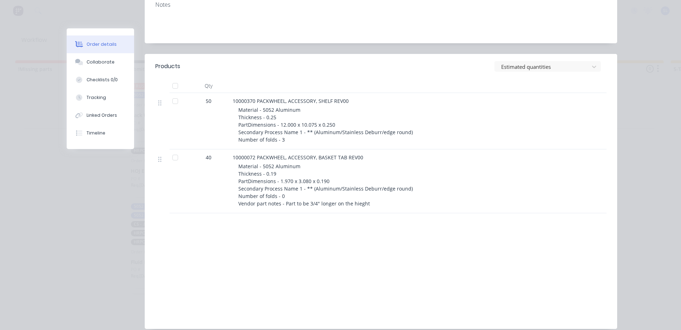
scroll to position [177, 0]
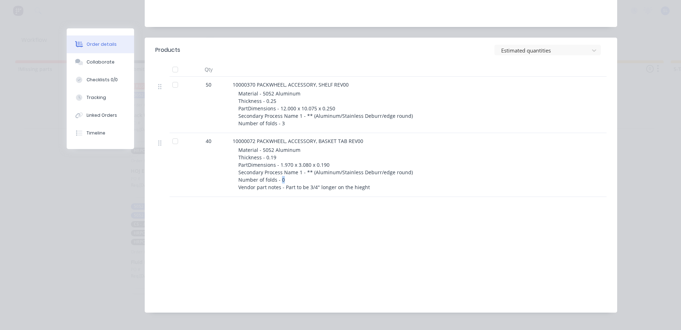
drag, startPoint x: 278, startPoint y: 180, endPoint x: 284, endPoint y: 180, distance: 6.4
click at [284, 180] on div "Material - 5052 Aluminum Thickness - 0.19 PartDimensions - 1.970 x 3.080 x 0.19…" at bounding box center [374, 168] width 273 height 45
click at [291, 202] on div "Products Estimated quantities Qty 50 10000370 PACKWHEEL, ACCESSORY, SHELF REV00…" at bounding box center [381, 175] width 473 height 275
click at [122, 224] on div "Order #6 - Pack Wheel Products, LLC Close Options Created by Tate Created 06/10…" at bounding box center [342, 87] width 551 height 472
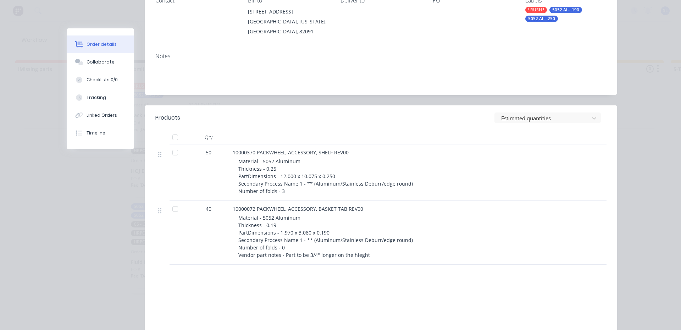
scroll to position [0, 0]
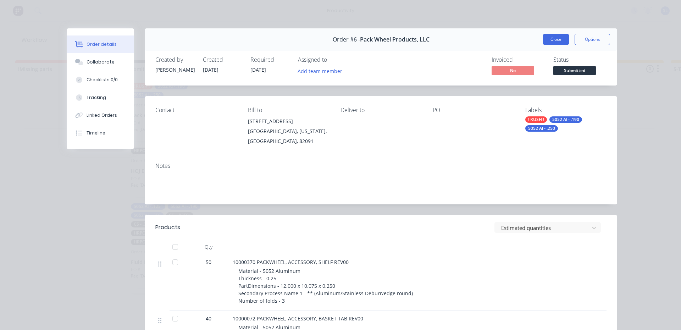
click at [555, 38] on button "Close" at bounding box center [556, 39] width 26 height 11
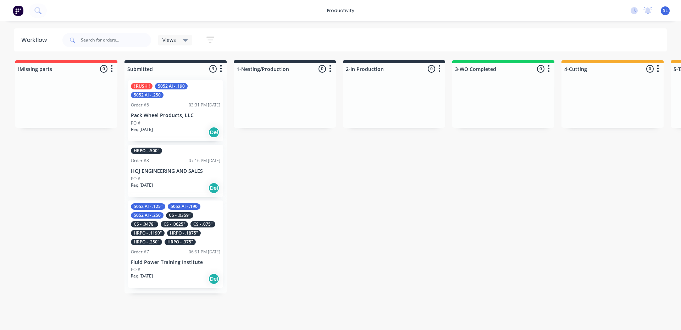
click at [177, 228] on div "5052 Al - .125" 5052 Al - .190 5052 Al - .250 CS - .0359" CS - .0478" CS - .062…" at bounding box center [175, 224] width 89 height 42
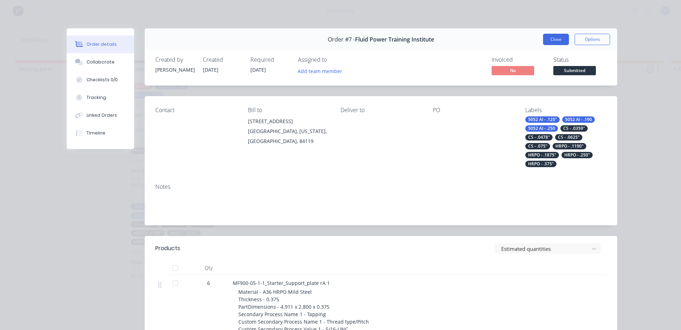
click at [546, 39] on button "Close" at bounding box center [556, 39] width 26 height 11
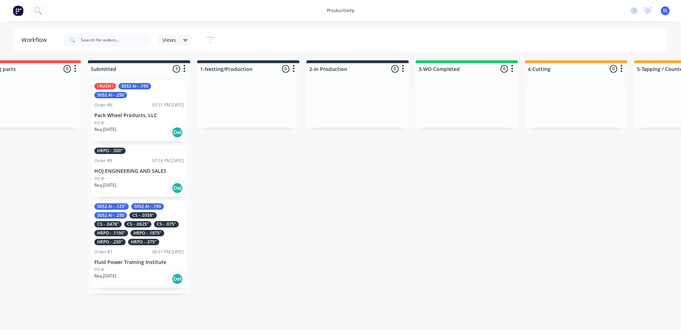
scroll to position [0, 35]
click at [150, 181] on div "PO #" at bounding box center [139, 179] width 89 height 6
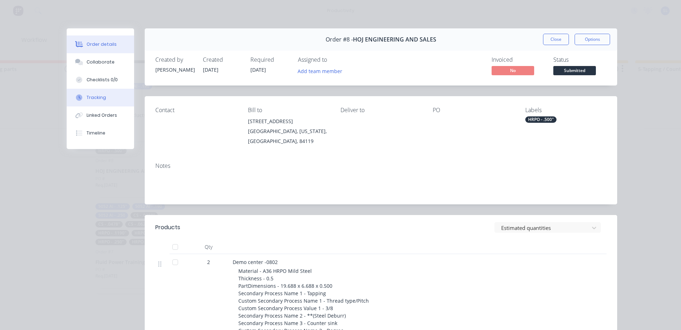
click at [88, 97] on div "Tracking" at bounding box center [97, 97] width 20 height 6
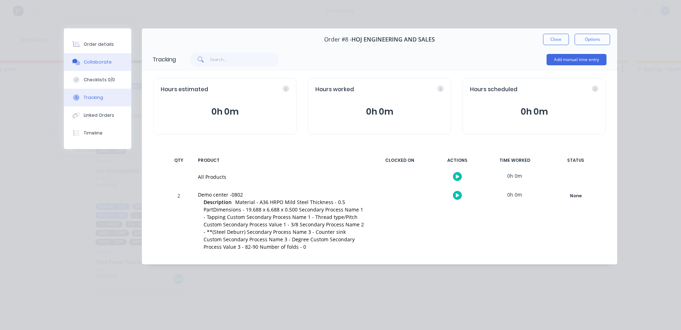
click at [91, 59] on div "Collaborate" at bounding box center [98, 62] width 28 height 6
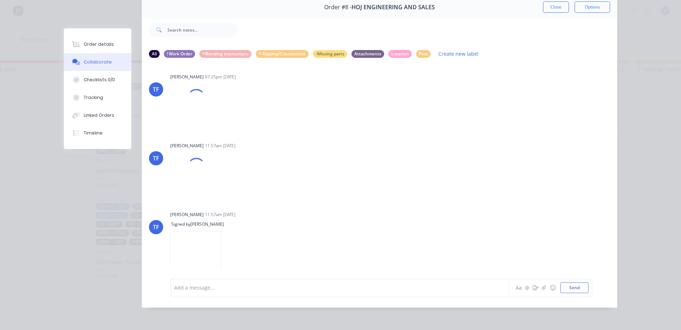
scroll to position [160, 0]
click at [194, 169] on div at bounding box center [187, 172] width 35 height 47
click at [200, 180] on img at bounding box center [195, 181] width 51 height 46
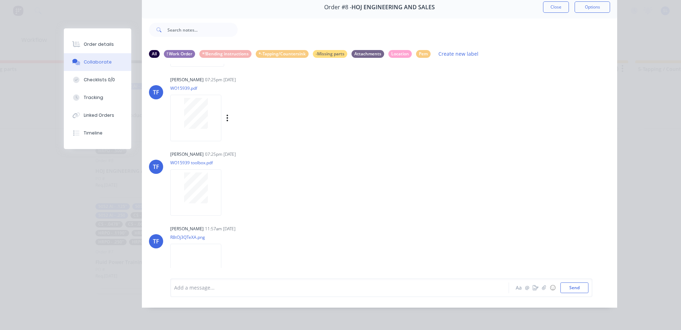
scroll to position [0, 0]
click at [556, 4] on button "Close" at bounding box center [556, 6] width 26 height 11
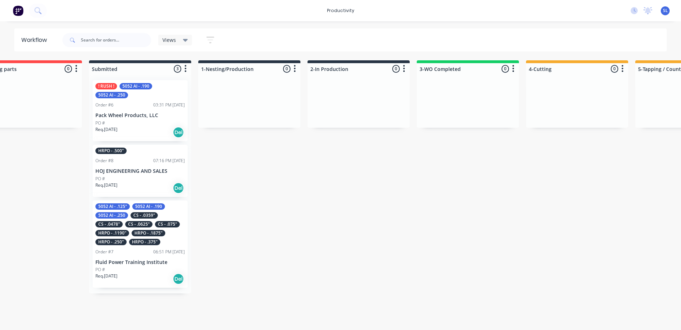
click at [130, 168] on p "HOJ ENGINEERING AND SALES" at bounding box center [139, 171] width 89 height 6
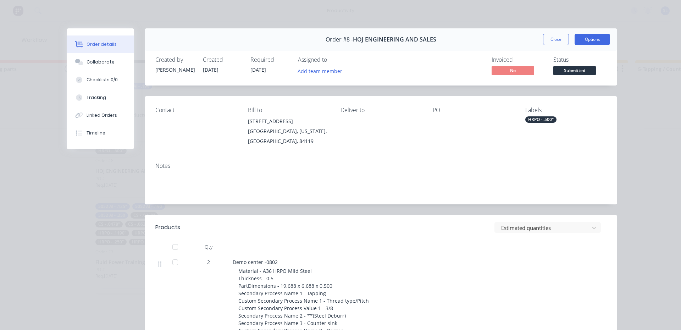
click at [593, 38] on button "Options" at bounding box center [592, 39] width 35 height 11
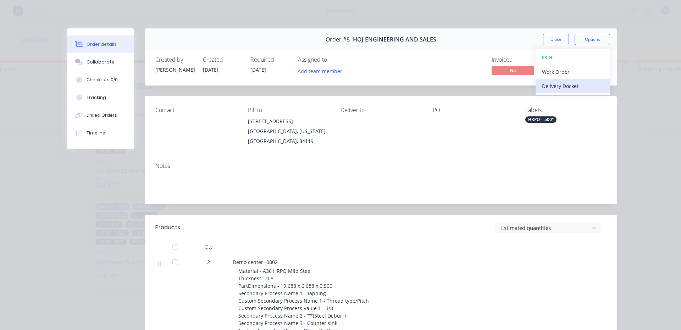
click at [580, 88] on div "Delivery Docket" at bounding box center [573, 86] width 62 height 10
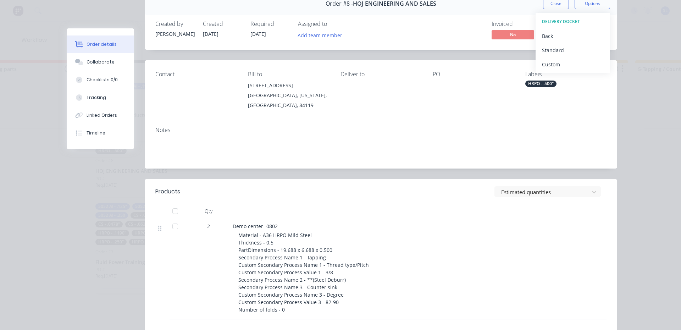
scroll to position [35, 0]
click at [555, 49] on div "Standard" at bounding box center [573, 50] width 62 height 10
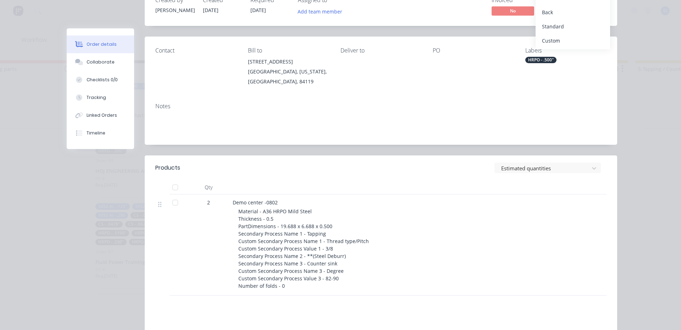
scroll to position [0, 0]
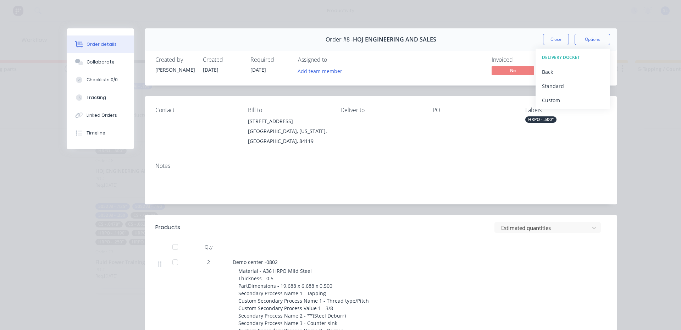
drag, startPoint x: 480, startPoint y: 115, endPoint x: 479, endPoint y: 119, distance: 4.7
click at [480, 116] on div "PO" at bounding box center [473, 126] width 81 height 39
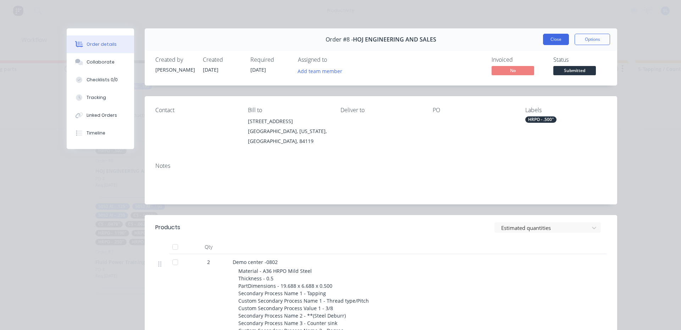
click at [549, 43] on button "Close" at bounding box center [556, 39] width 26 height 11
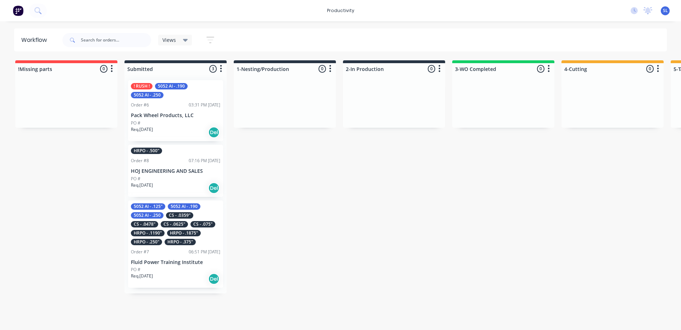
click at [165, 189] on div "Req. 14/10/25 Del" at bounding box center [175, 188] width 89 height 12
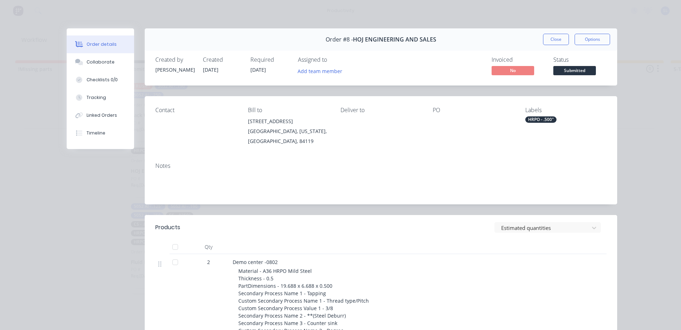
click at [566, 72] on span "Submitted" at bounding box center [575, 70] width 43 height 9
click at [94, 100] on div "Tracking" at bounding box center [97, 97] width 20 height 6
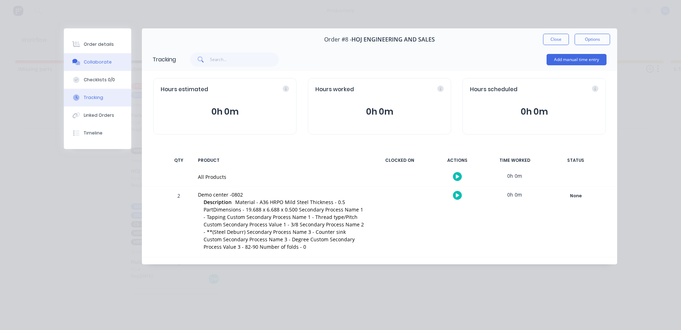
click at [109, 70] on button "Collaborate" at bounding box center [97, 62] width 67 height 18
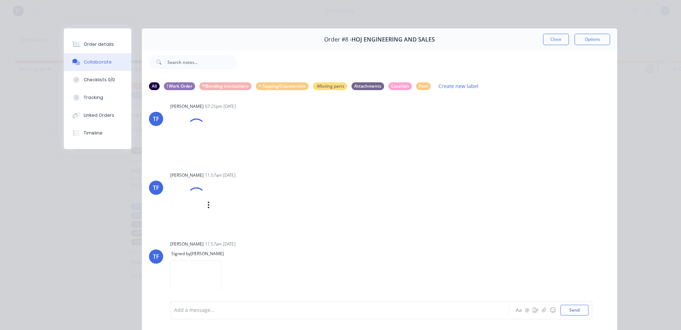
scroll to position [160, 0]
click at [226, 214] on icon "button" at bounding box center [227, 213] width 2 height 8
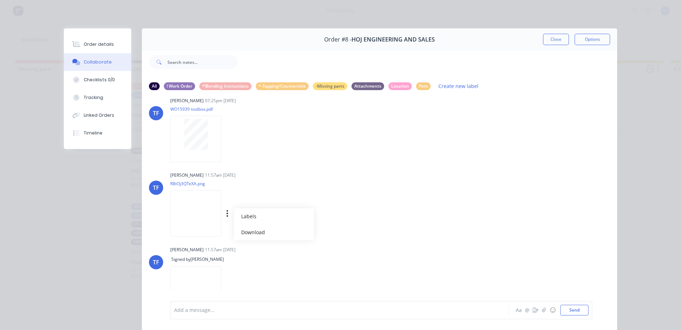
click at [251, 191] on div "Labels Download" at bounding box center [235, 213] width 130 height 53
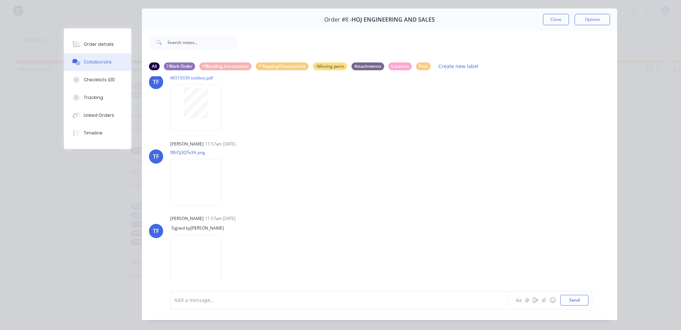
scroll to position [38, 0]
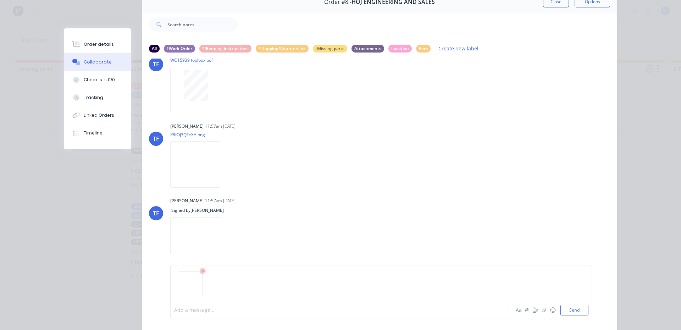
click at [206, 311] on div at bounding box center [330, 310] width 311 height 7
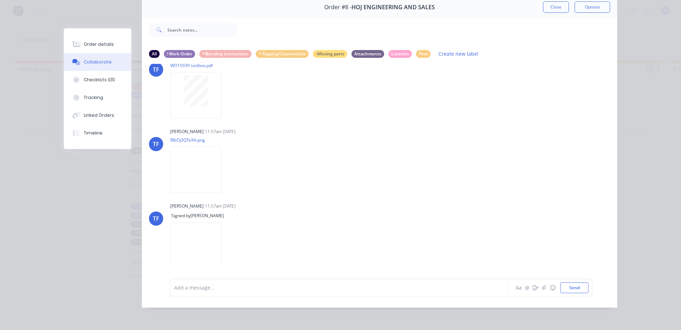
scroll to position [281, 0]
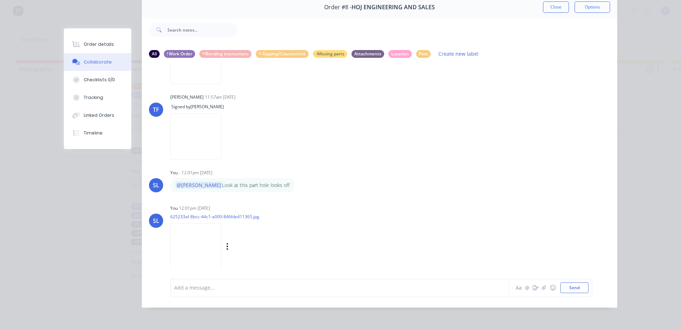
click at [295, 229] on div "Labels Download Delete" at bounding box center [235, 246] width 130 height 53
click at [226, 241] on button "button" at bounding box center [227, 246] width 3 height 10
click at [242, 257] on button "Delete" at bounding box center [274, 263] width 80 height 16
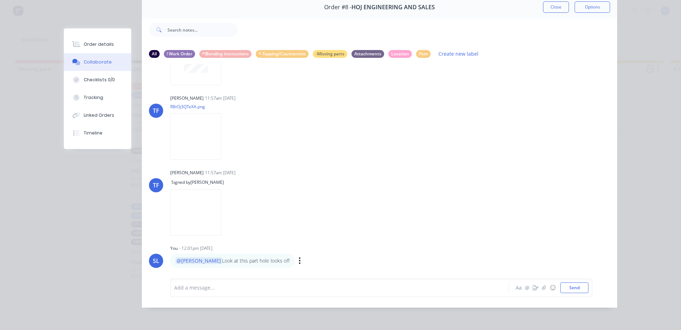
scroll to position [200, 0]
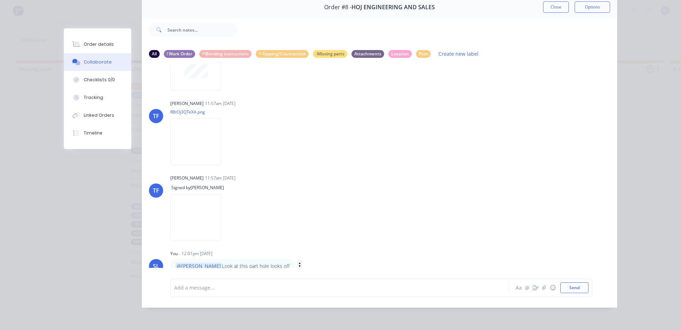
click at [299, 262] on icon "button" at bounding box center [300, 266] width 2 height 8
click at [303, 260] on button "Delete" at bounding box center [325, 265] width 45 height 12
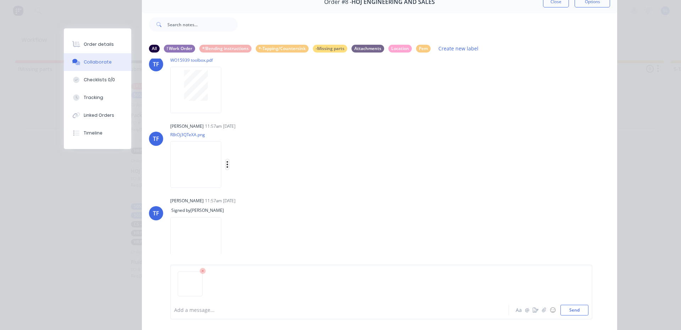
click at [226, 163] on icon "button" at bounding box center [227, 164] width 2 height 8
click at [243, 185] on button "Download" at bounding box center [274, 183] width 80 height 16
click at [224, 164] on div "Labels Download" at bounding box center [264, 164] width 80 height 10
click at [226, 164] on icon "button" at bounding box center [227, 164] width 2 height 8
click at [272, 146] on div "Labels Download" at bounding box center [235, 164] width 130 height 53
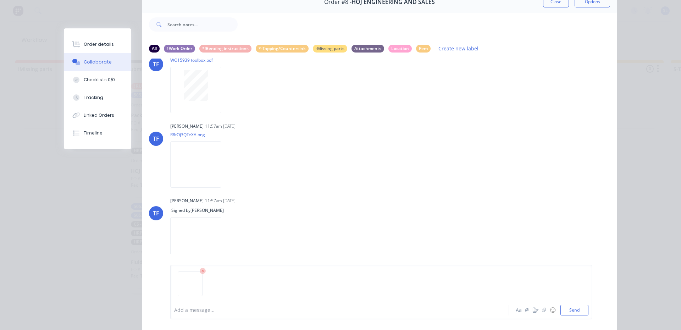
scroll to position [74, 0]
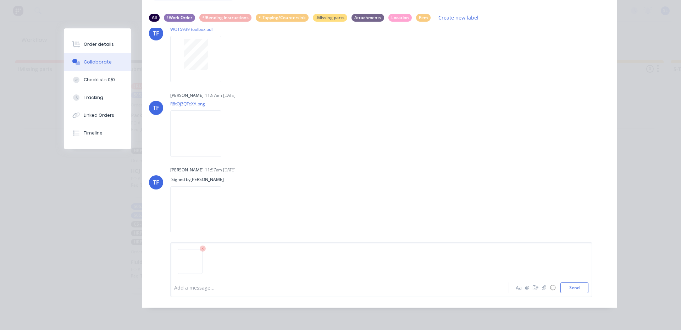
click at [200, 249] on icon at bounding box center [203, 249] width 6 height 6
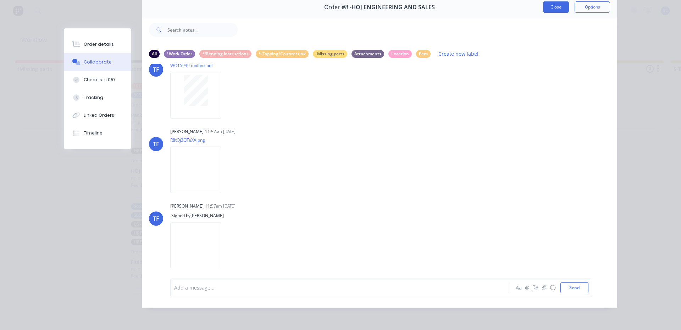
click at [554, 6] on button "Close" at bounding box center [556, 6] width 26 height 11
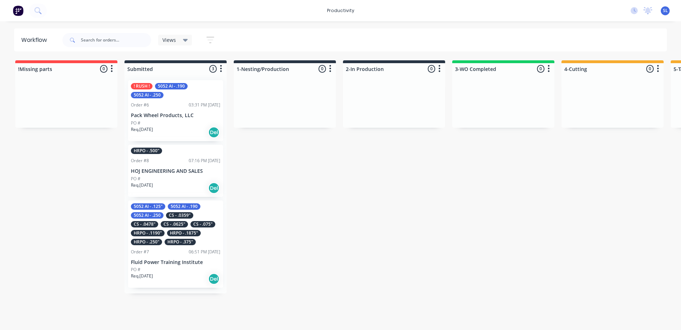
click at [196, 231] on div "HRPO - .1875"" at bounding box center [184, 233] width 34 height 6
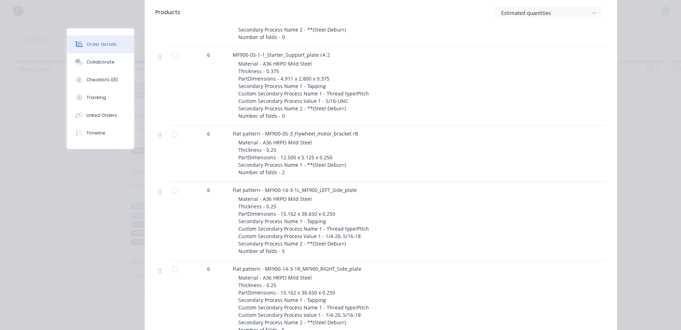
scroll to position [319, 0]
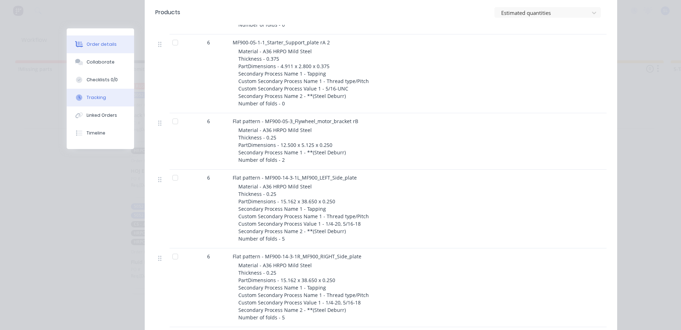
click at [76, 93] on button "Tracking" at bounding box center [100, 98] width 67 height 18
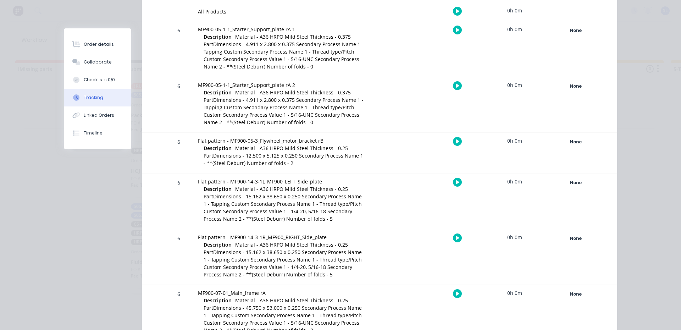
scroll to position [213, 0]
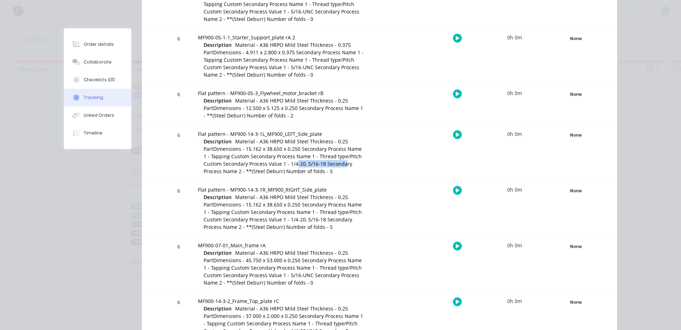
drag, startPoint x: 292, startPoint y: 165, endPoint x: 341, endPoint y: 165, distance: 49.0
click at [341, 165] on span "Material - A36 HRPO Mild Steel Thickness - 0.25 PartDimensions - 15.162 x 38.65…" at bounding box center [283, 156] width 158 height 37
click at [568, 138] on div "None" at bounding box center [575, 135] width 51 height 9
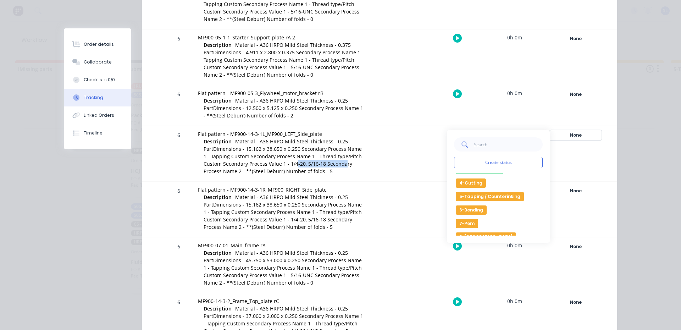
scroll to position [71, 0]
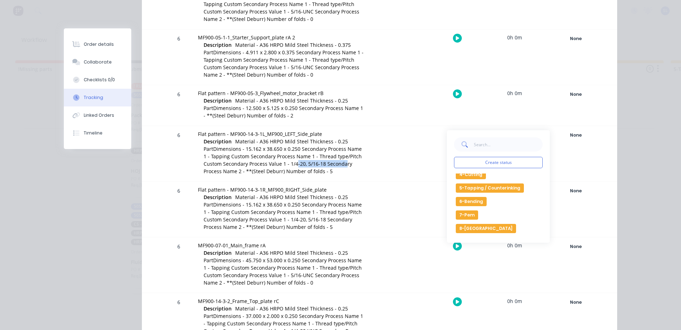
click at [474, 188] on button "5-Tapping / Counterinking" at bounding box center [490, 187] width 68 height 9
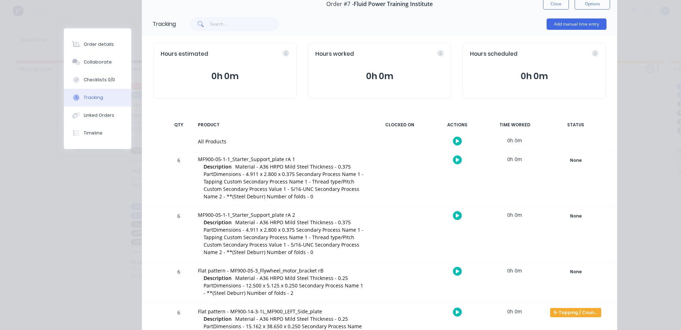
scroll to position [0, 0]
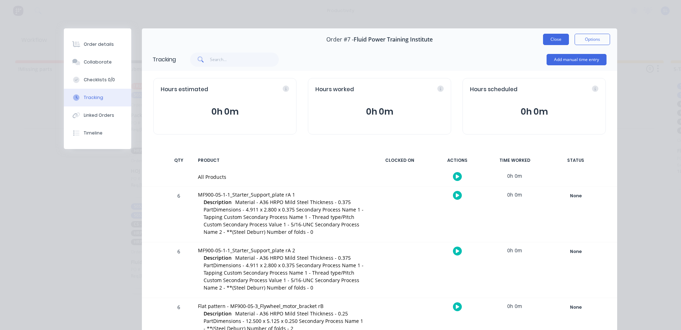
click at [550, 34] on button "Close" at bounding box center [556, 39] width 26 height 11
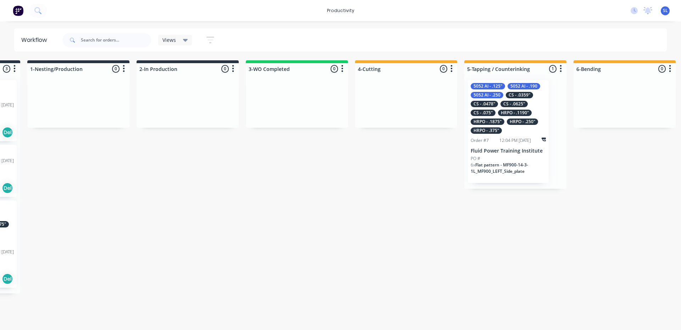
scroll to position [0, 223]
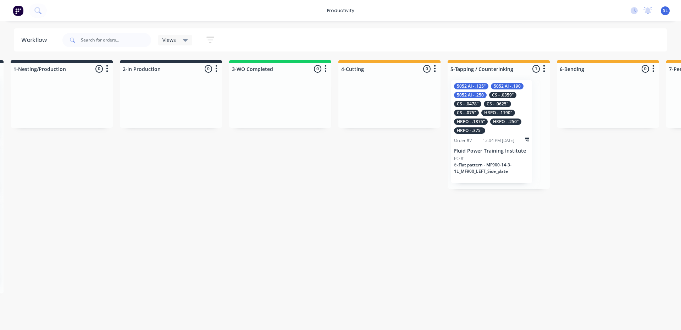
click at [498, 157] on div "PO #" at bounding box center [491, 158] width 75 height 6
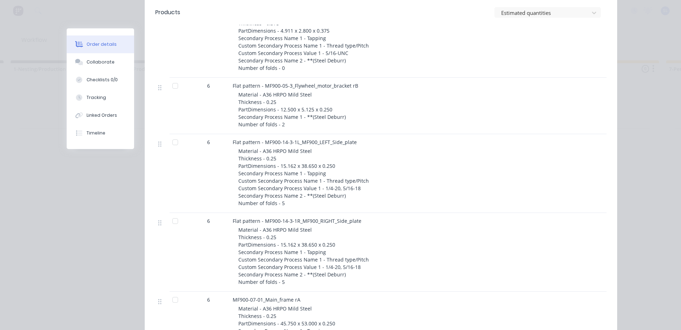
scroll to position [390, 0]
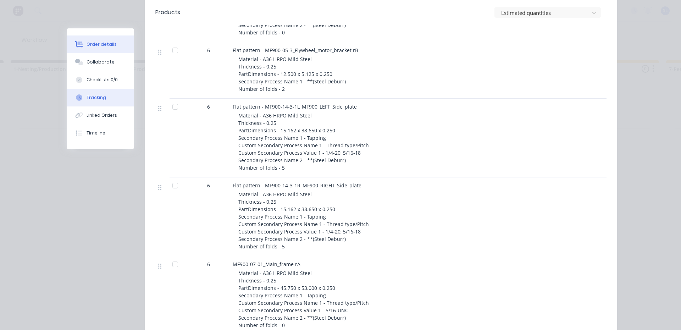
click at [102, 103] on button "Tracking" at bounding box center [100, 98] width 67 height 18
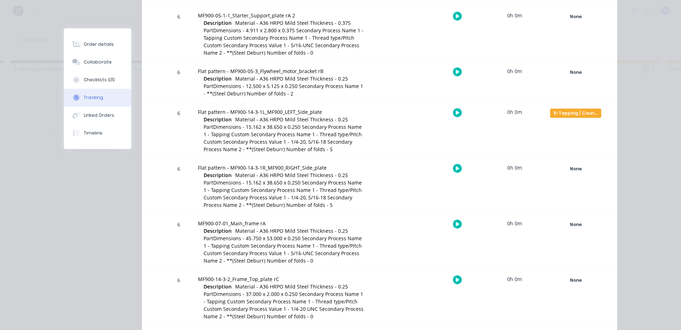
scroll to position [177, 0]
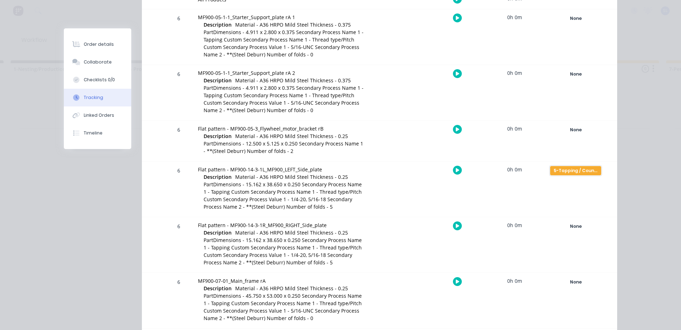
click at [570, 172] on div "5-Tapping / Counterinking" at bounding box center [575, 170] width 51 height 9
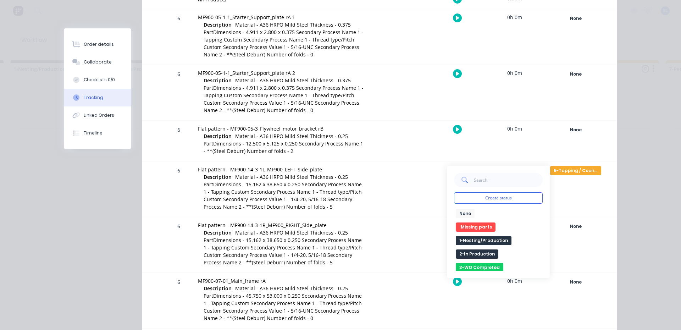
click at [461, 213] on button "None" at bounding box center [465, 213] width 19 height 9
click at [667, 194] on div "Order details Collaborate Checklists 0/0 Tracking Linked Orders Timeline Order …" at bounding box center [340, 165] width 681 height 330
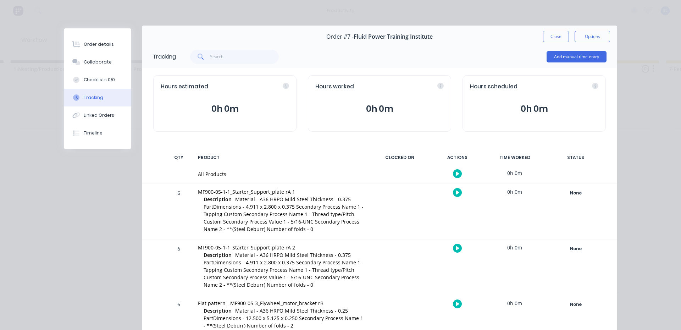
scroll to position [0, 0]
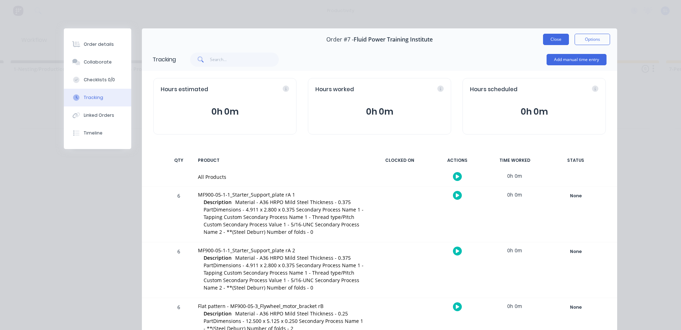
click at [556, 39] on button "Close" at bounding box center [556, 39] width 26 height 11
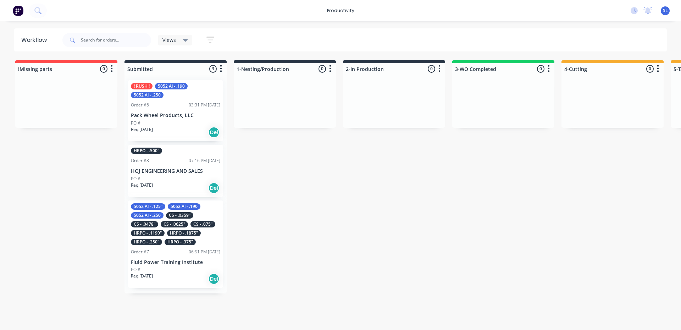
click at [169, 108] on div "Order #6 03:31 PM 06/10/25" at bounding box center [175, 105] width 89 height 6
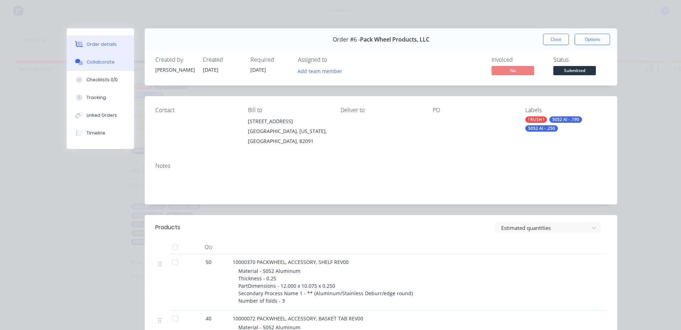
click at [88, 60] on div "Collaborate" at bounding box center [101, 62] width 28 height 6
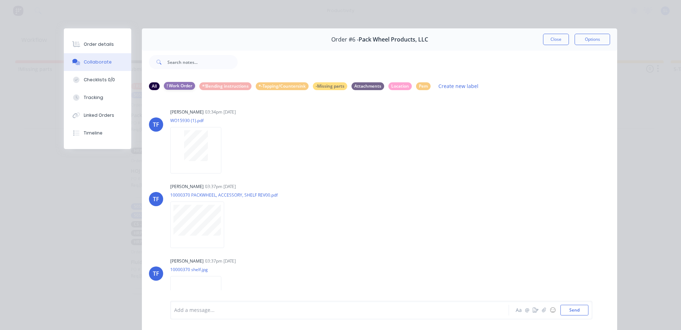
click at [176, 87] on div "! Work Order" at bounding box center [179, 86] width 31 height 8
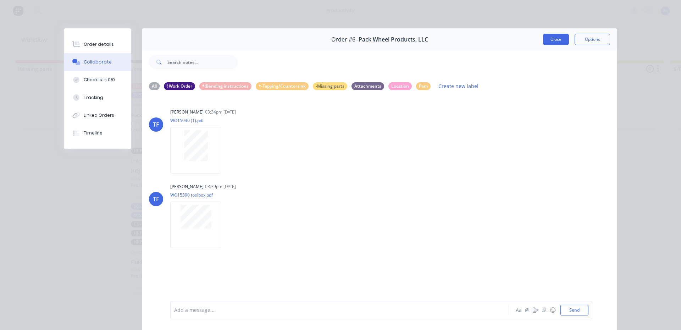
click at [555, 40] on button "Close" at bounding box center [556, 39] width 26 height 11
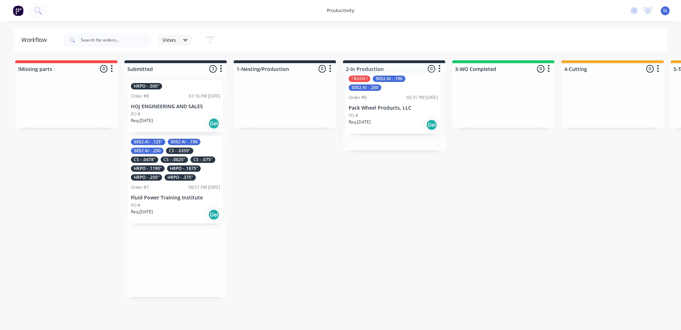
drag, startPoint x: 174, startPoint y: 108, endPoint x: 396, endPoint y: 100, distance: 222.6
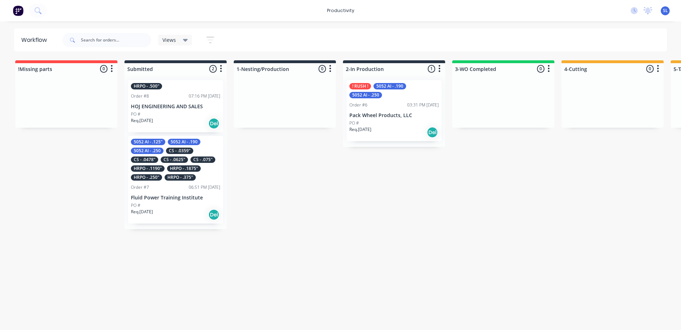
click at [394, 108] on div "! RUSH ! 5052 Al - .190 5052 Al - .250 Order #6 03:31 PM 06/10/25 Pack Wheel Pr…" at bounding box center [394, 110] width 95 height 61
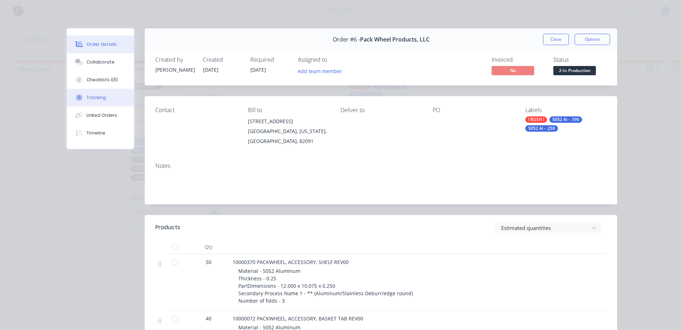
click at [90, 97] on div "Tracking" at bounding box center [97, 97] width 20 height 6
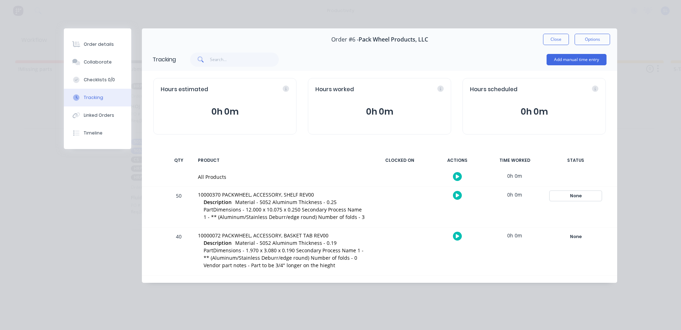
click at [576, 194] on div "None" at bounding box center [575, 195] width 51 height 9
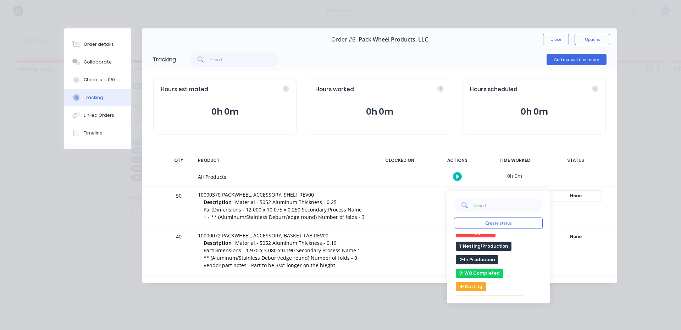
scroll to position [35, 0]
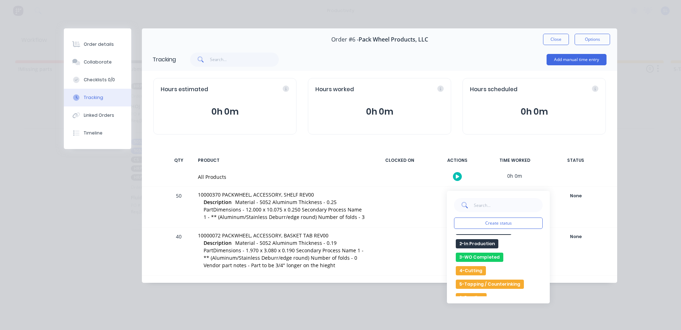
click at [470, 269] on button "4-Cutting" at bounding box center [471, 270] width 30 height 9
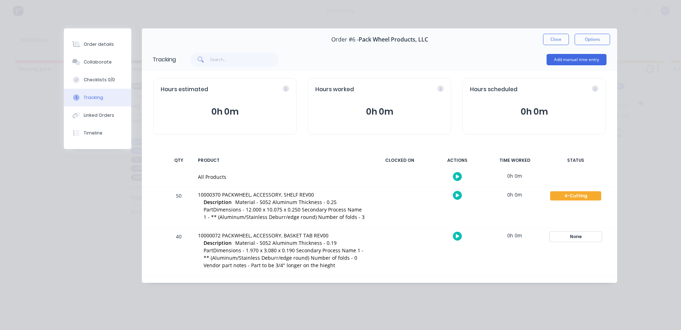
click at [573, 237] on div "None" at bounding box center [575, 236] width 51 height 9
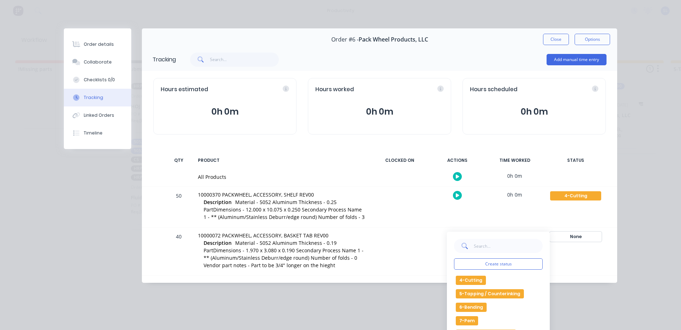
scroll to position [65, 0]
click at [469, 281] on button "4-Cutting" at bounding box center [471, 282] width 30 height 9
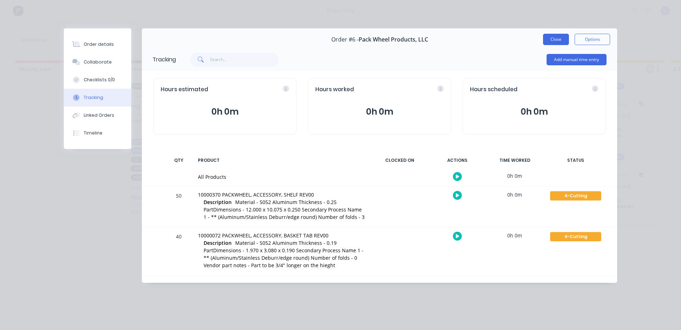
click at [557, 39] on button "Close" at bounding box center [556, 39] width 26 height 11
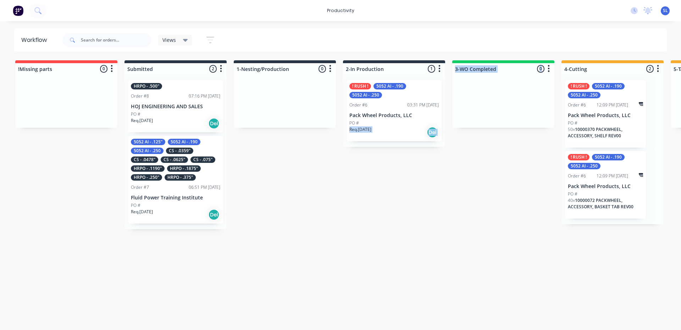
drag, startPoint x: 501, startPoint y: 175, endPoint x: 335, endPoint y: 196, distance: 167.0
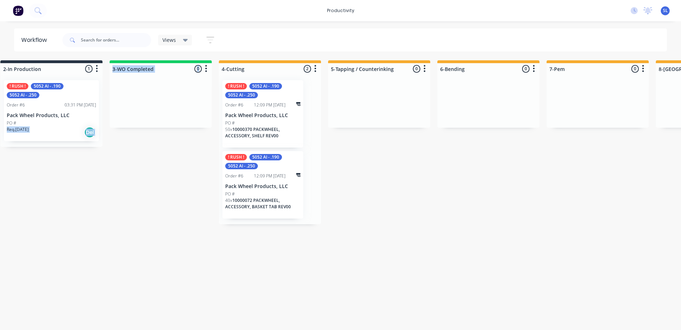
scroll to position [0, 344]
drag, startPoint x: 372, startPoint y: 261, endPoint x: 443, endPoint y: 270, distance: 71.5
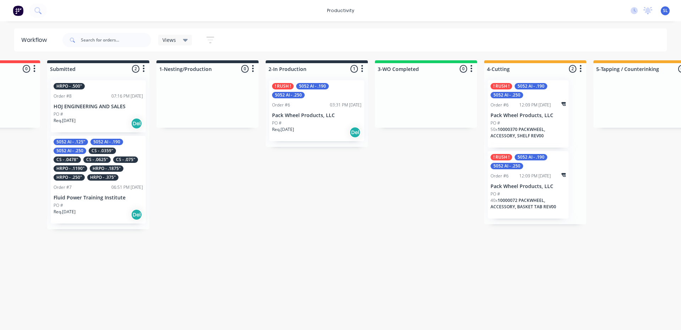
scroll to position [0, 0]
